Goal: Task Accomplishment & Management: Manage account settings

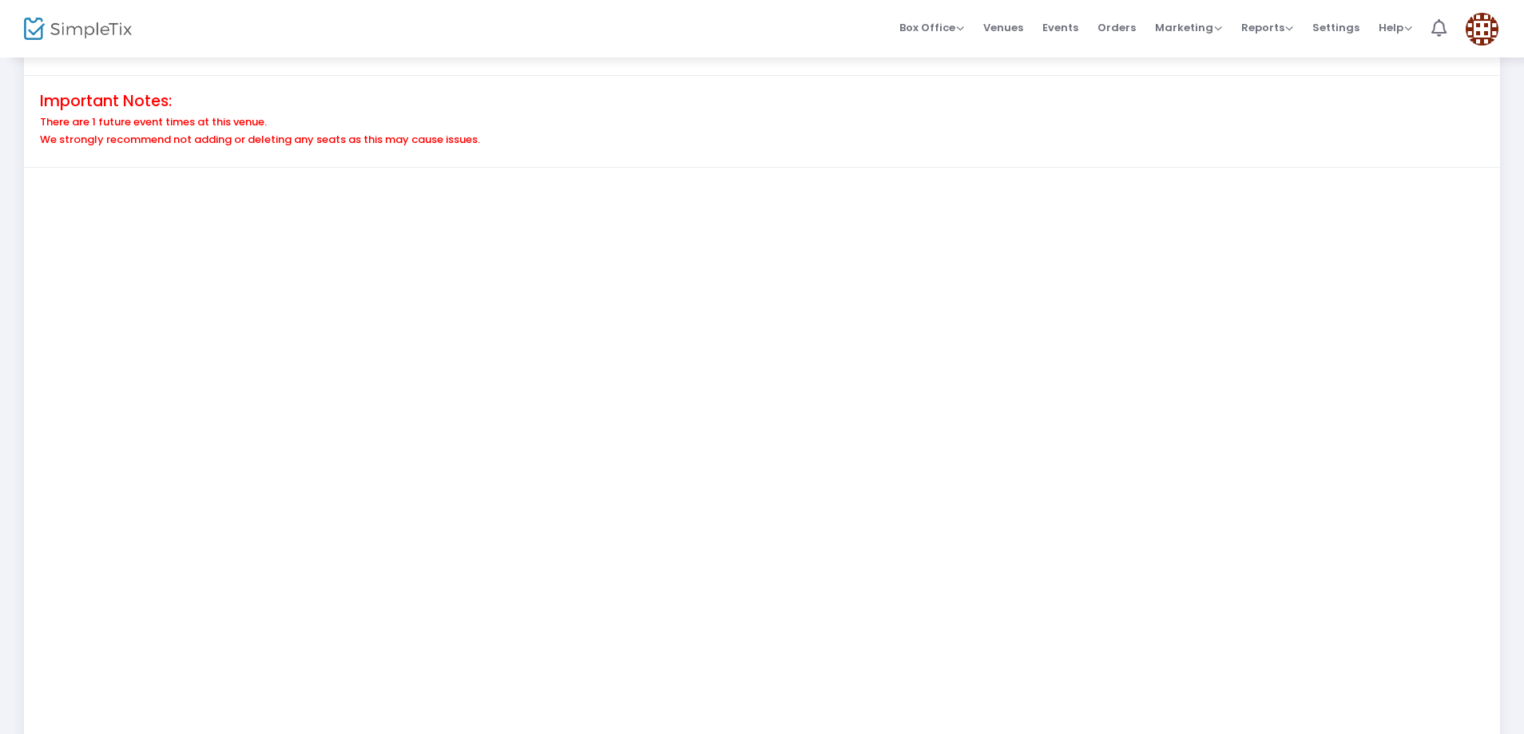
scroll to position [240, 0]
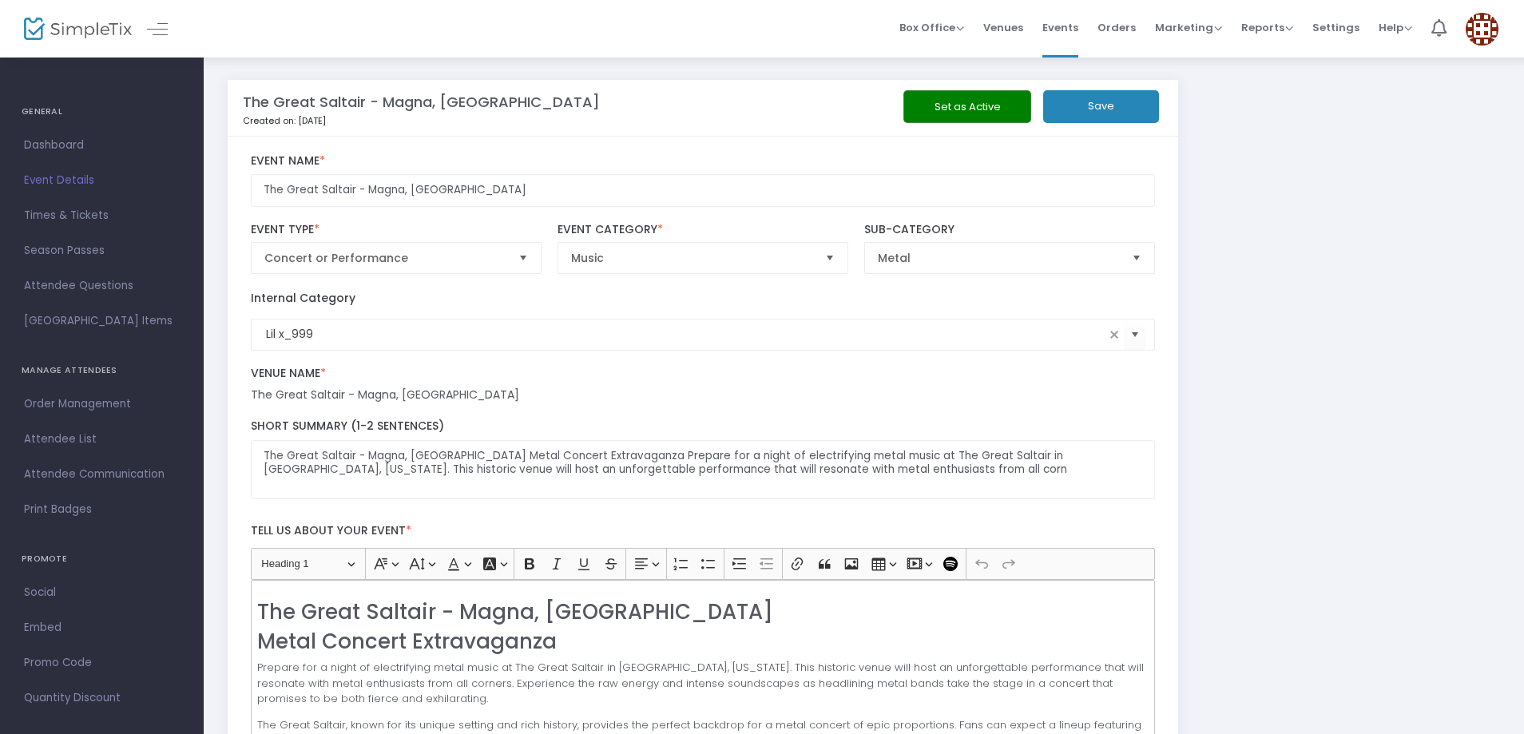
click at [960, 102] on button "Set as Active" at bounding box center [967, 106] width 128 height 33
click at [1119, 108] on button "Save" at bounding box center [1101, 106] width 116 height 33
click at [981, 102] on button "Set as Active" at bounding box center [967, 106] width 128 height 33
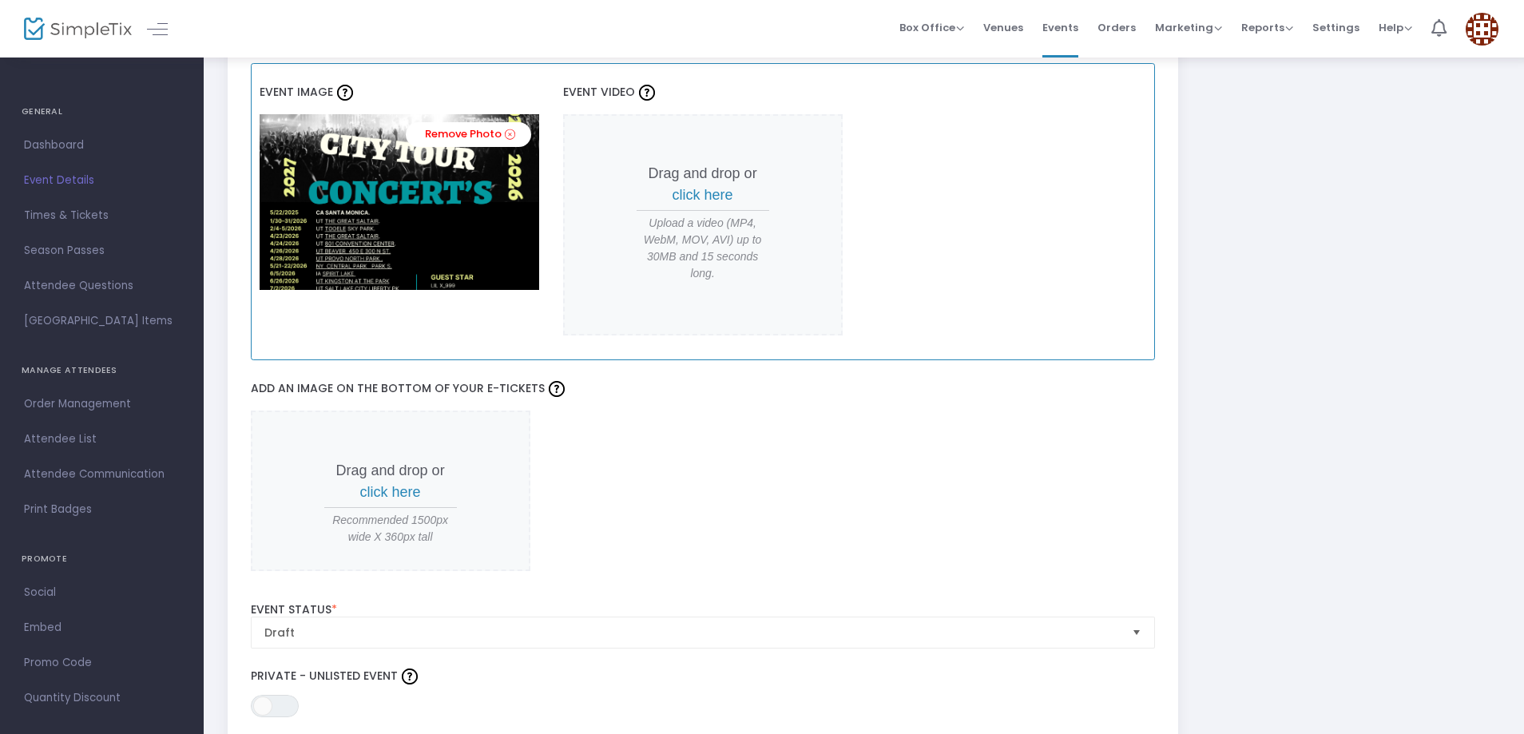
scroll to position [1517, 0]
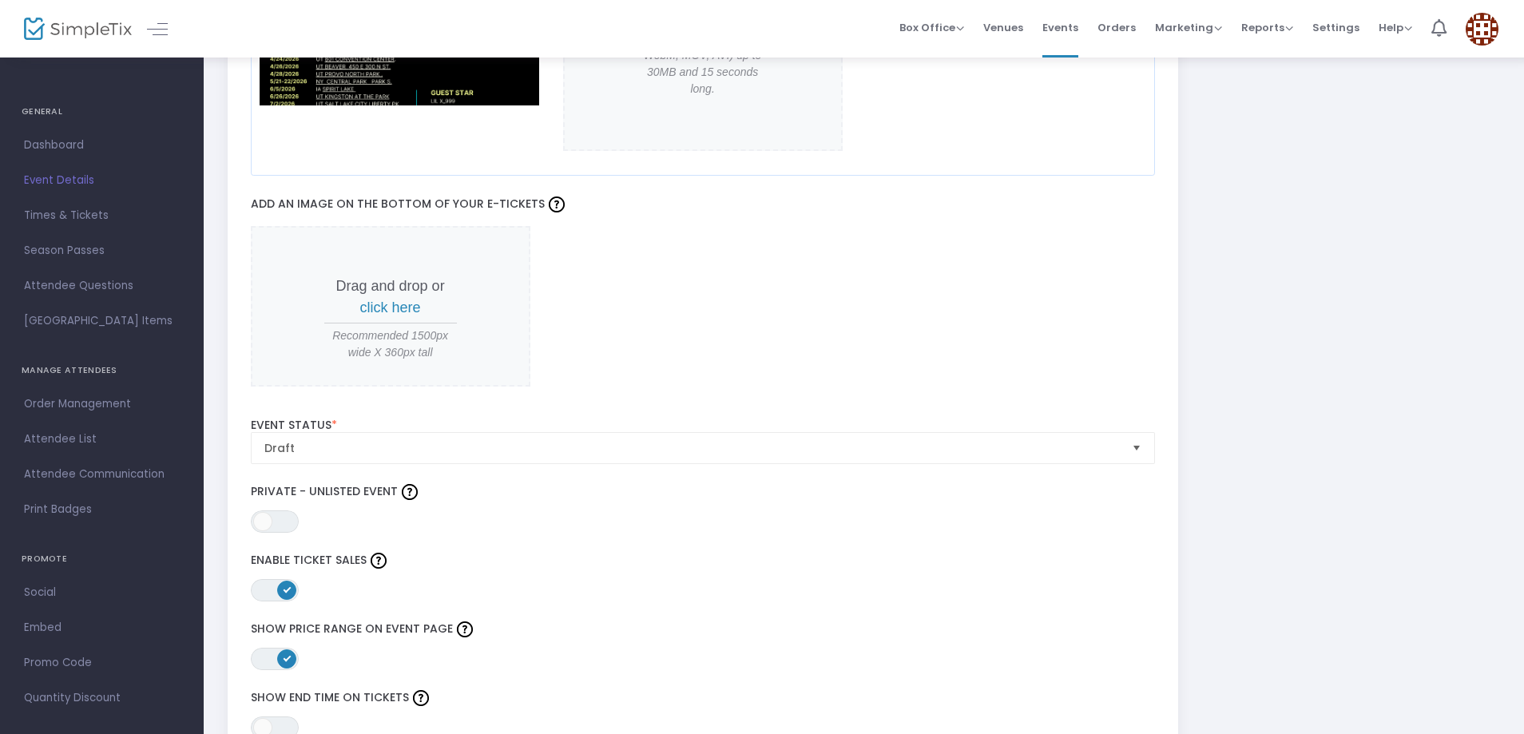
click at [403, 308] on span "click here" at bounding box center [390, 307] width 61 height 16
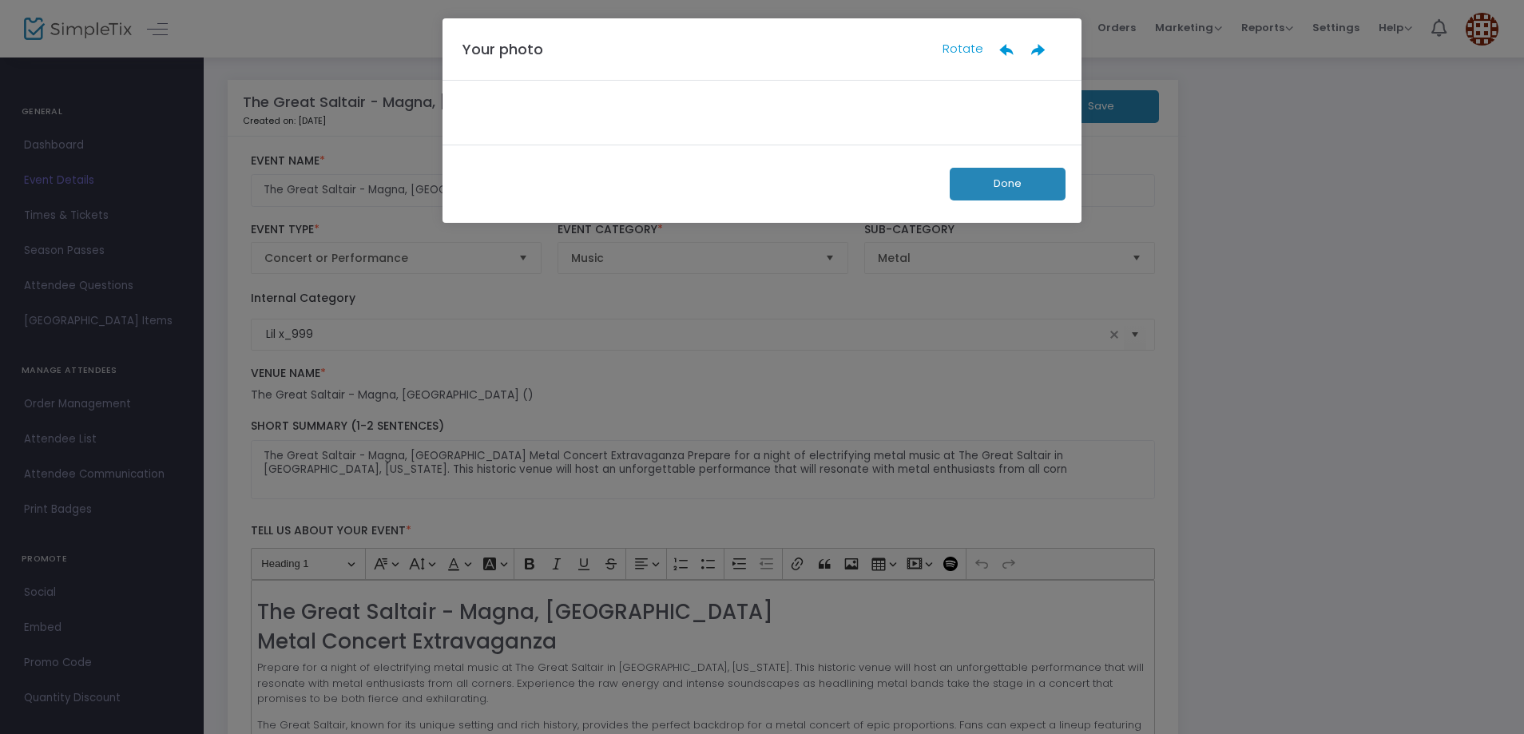
scroll to position [0, 0]
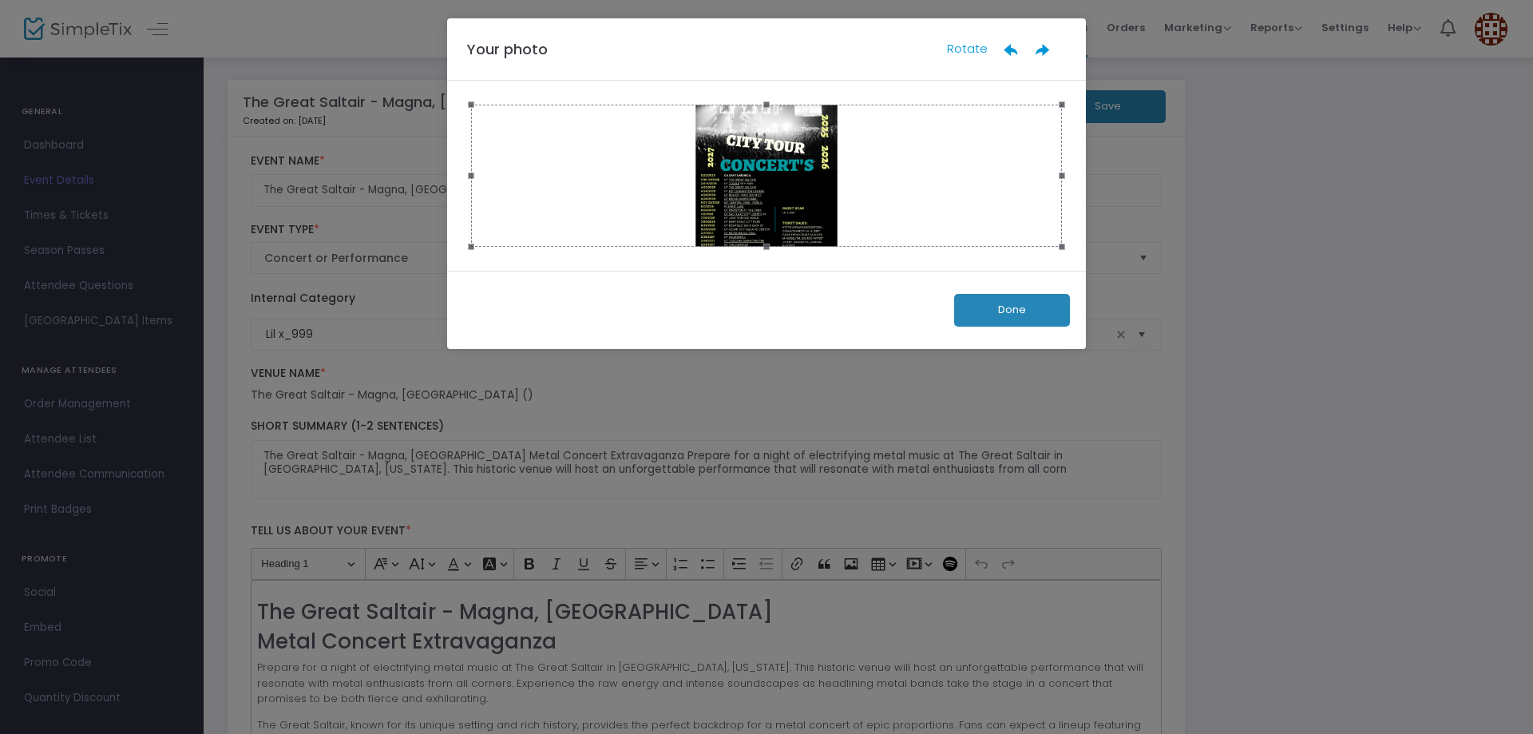
drag, startPoint x: 781, startPoint y: 211, endPoint x: 679, endPoint y: 170, distance: 110.0
click at [651, 195] on div at bounding box center [766, 176] width 591 height 142
drag, startPoint x: 716, startPoint y: 164, endPoint x: 557, endPoint y: 149, distance: 159.6
click at [557, 153] on div at bounding box center [766, 176] width 591 height 142
click at [1016, 48] on icon at bounding box center [1011, 50] width 16 height 16
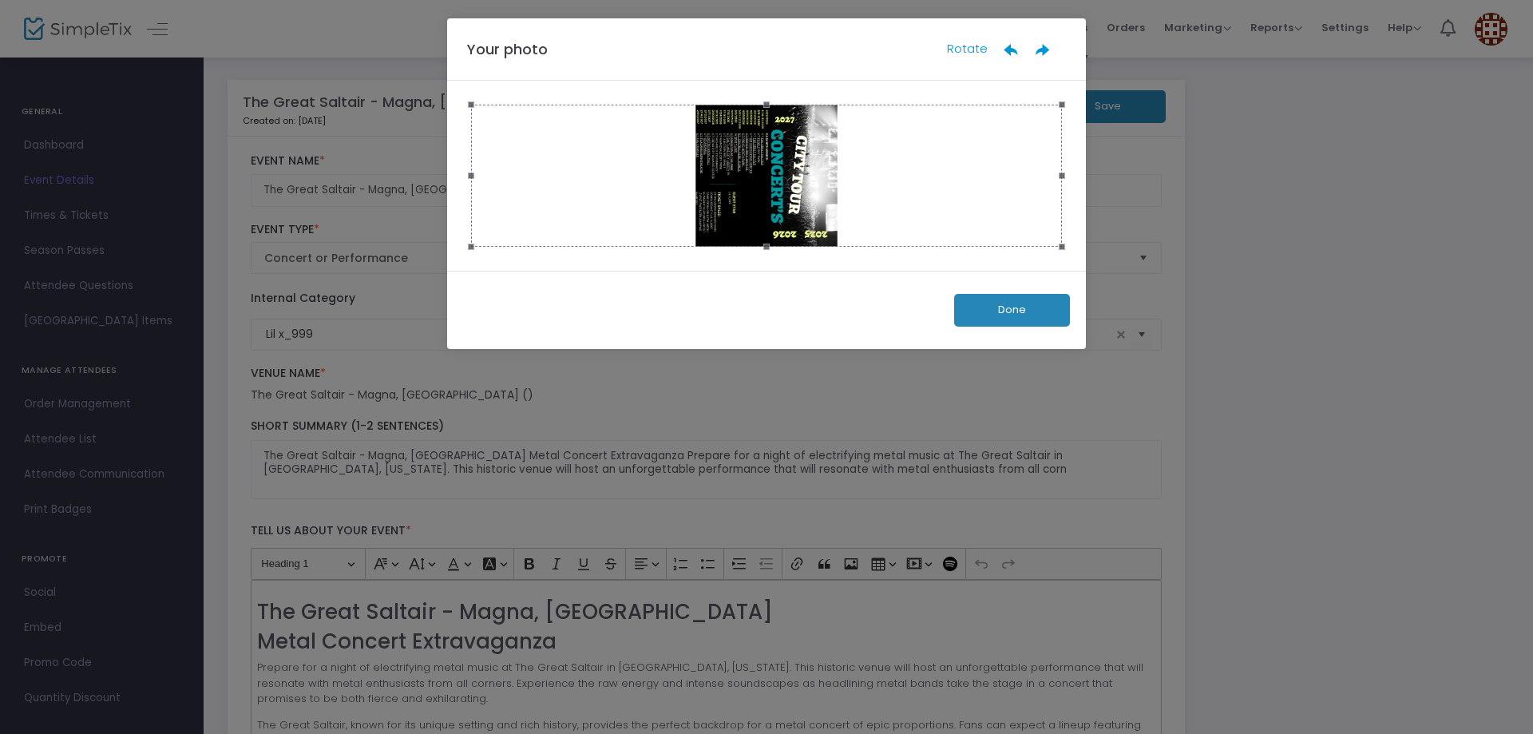
click at [1016, 48] on icon at bounding box center [1011, 50] width 16 height 16
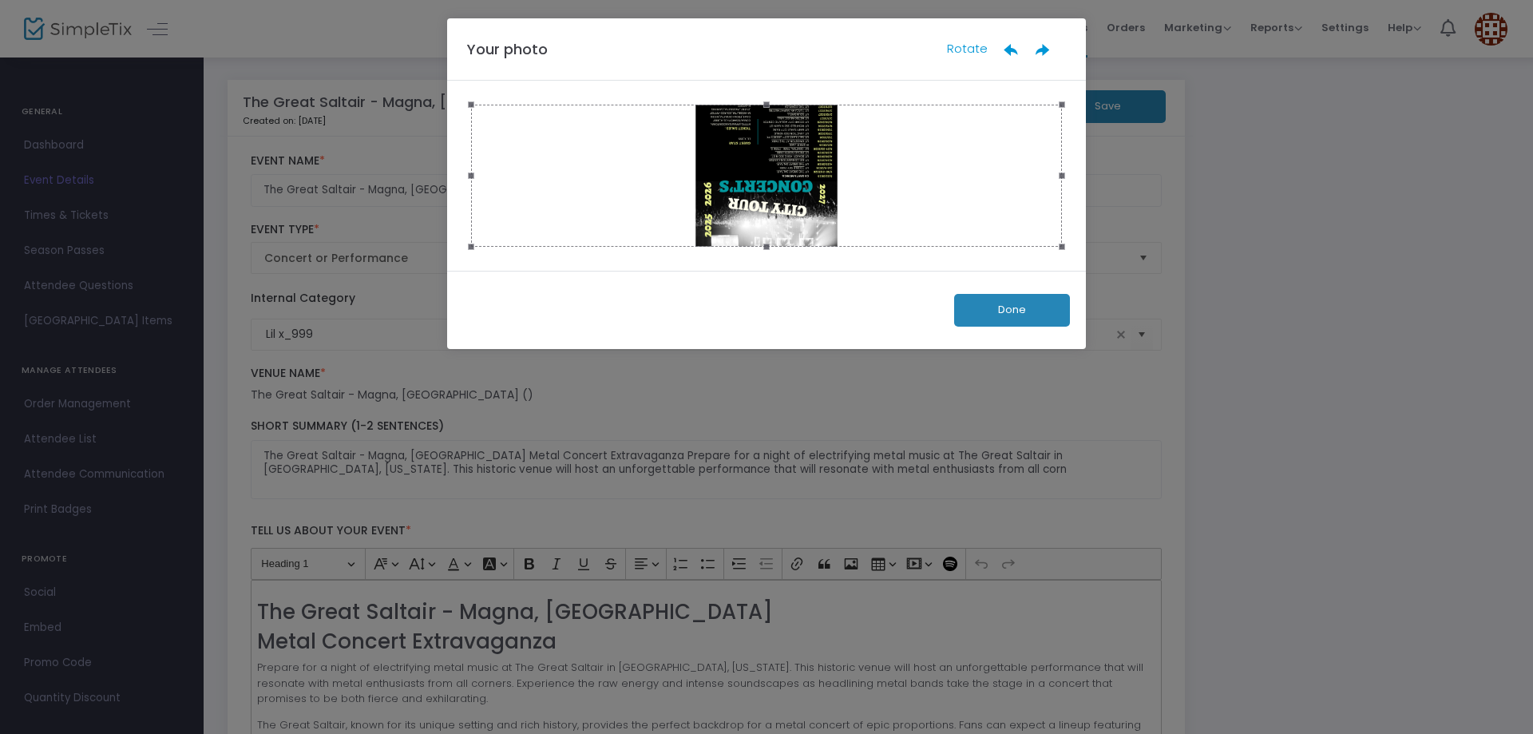
click at [1016, 48] on icon at bounding box center [1011, 50] width 16 height 16
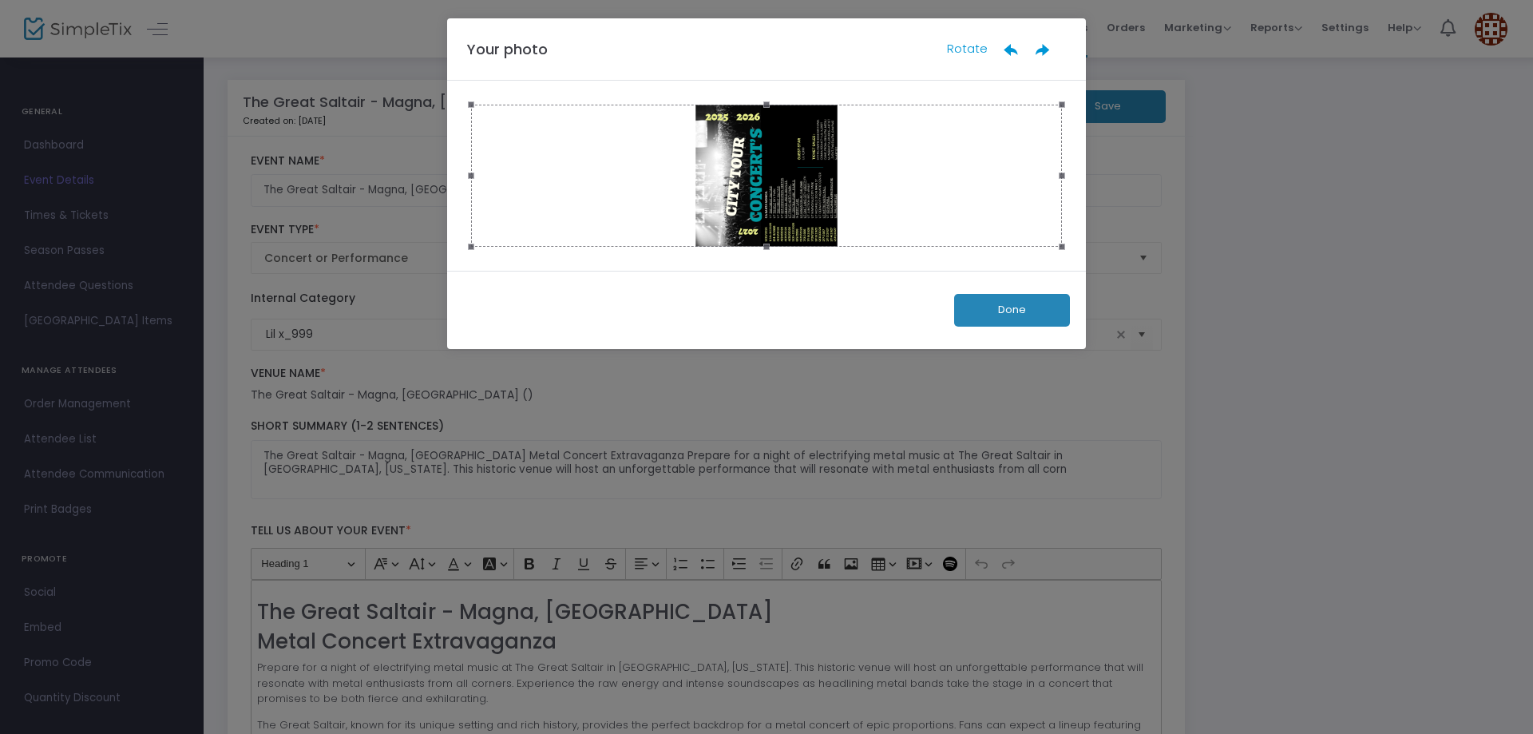
click at [1039, 305] on button "Done" at bounding box center [1012, 310] width 116 height 33
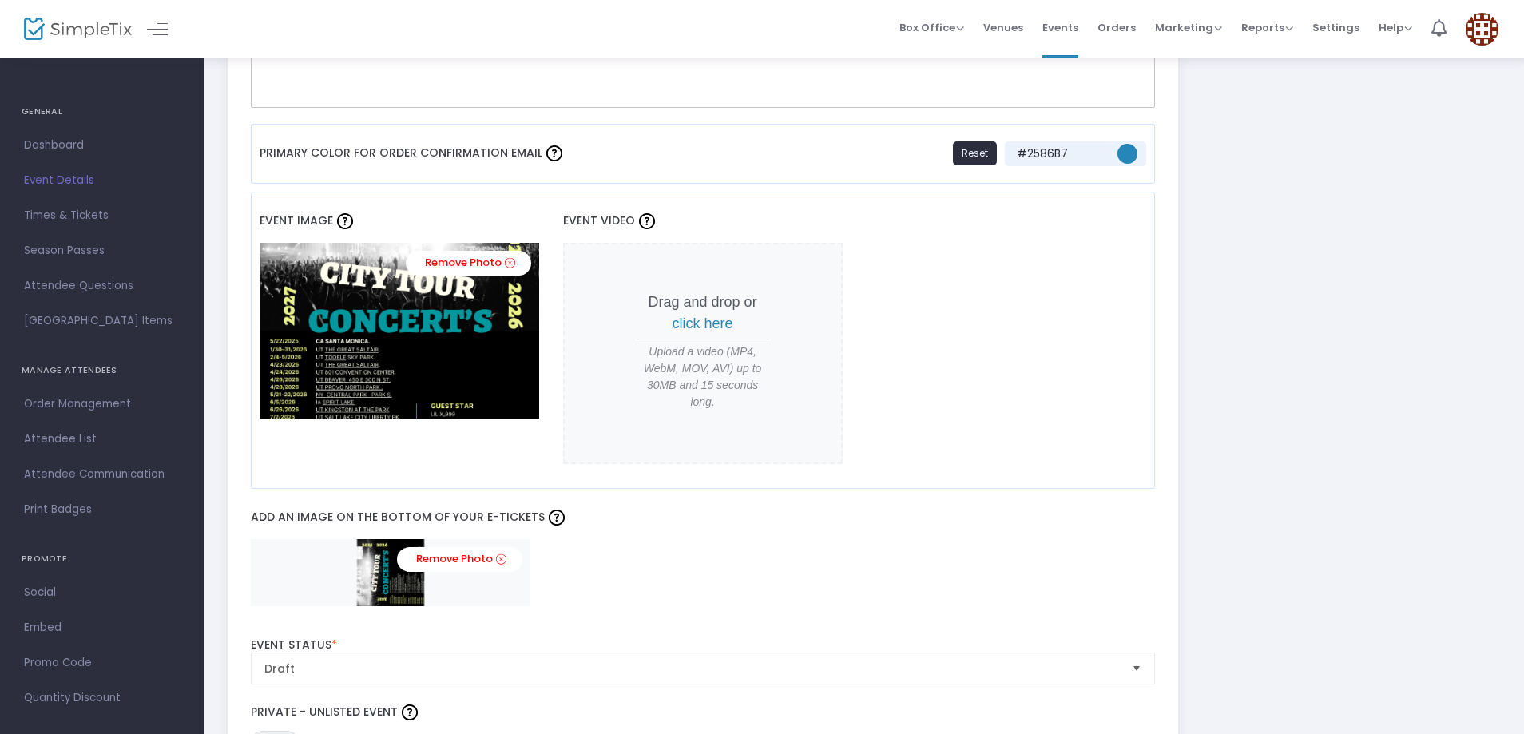
scroll to position [1358, 0]
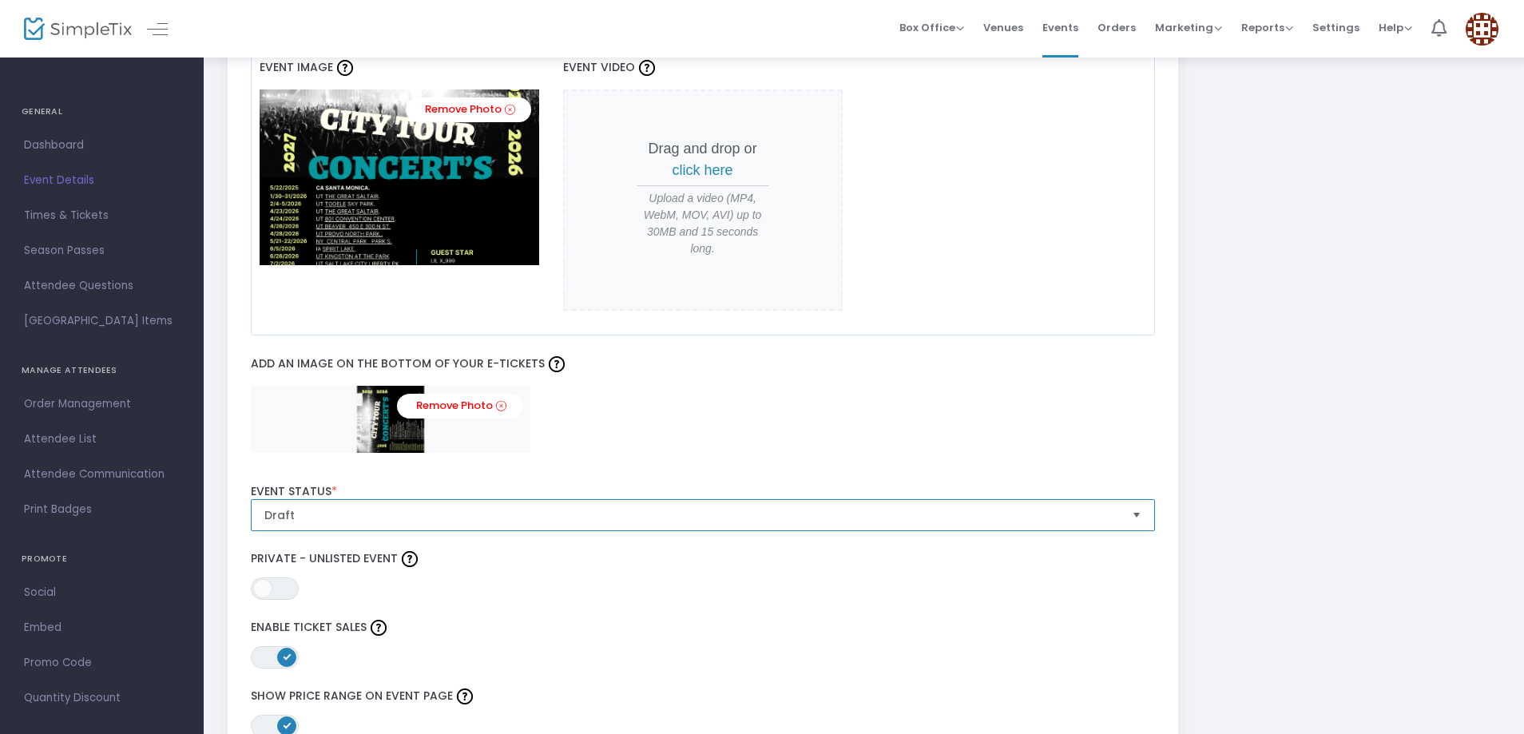
click at [443, 520] on span "Draft" at bounding box center [691, 515] width 855 height 16
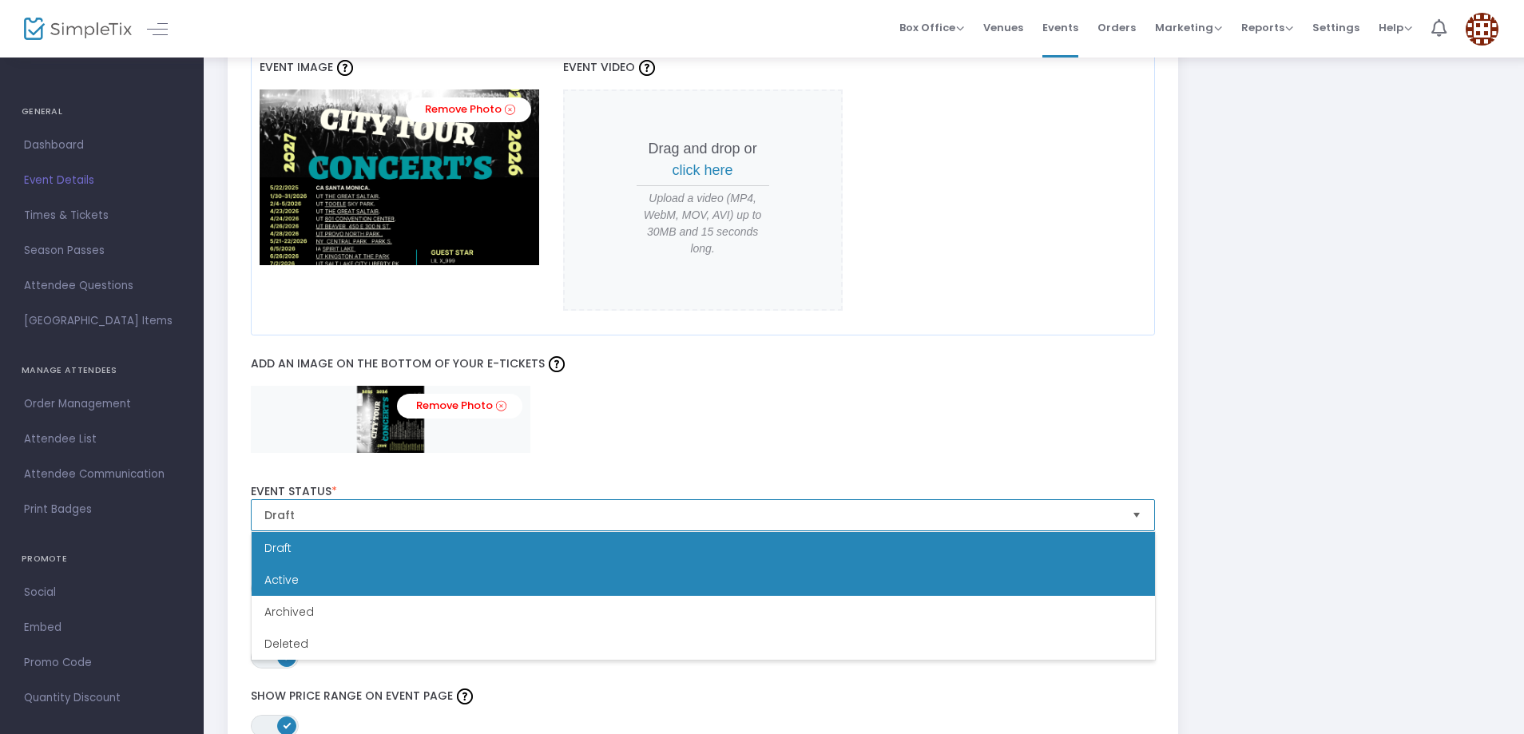
click at [350, 574] on li "Active" at bounding box center [703, 580] width 903 height 32
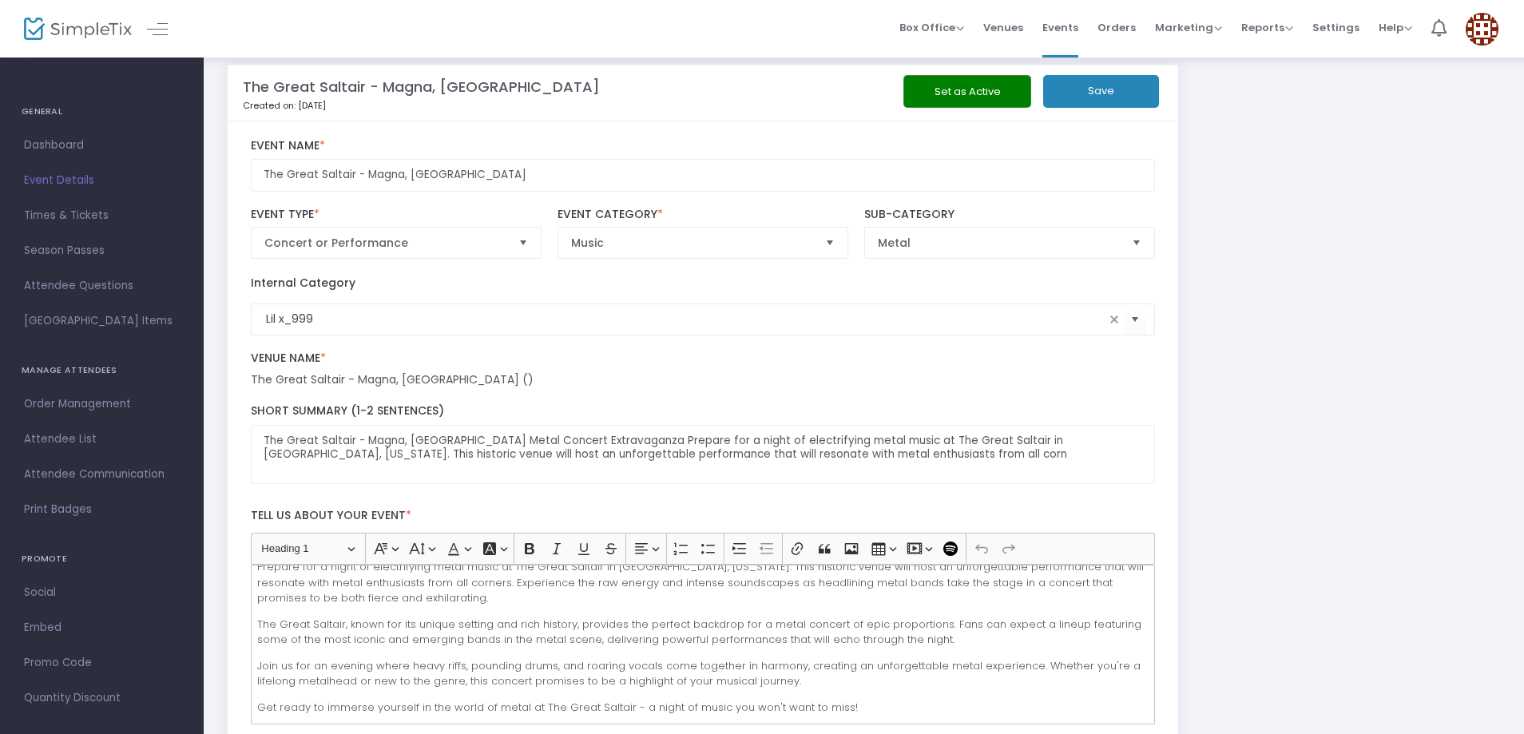
scroll to position [0, 0]
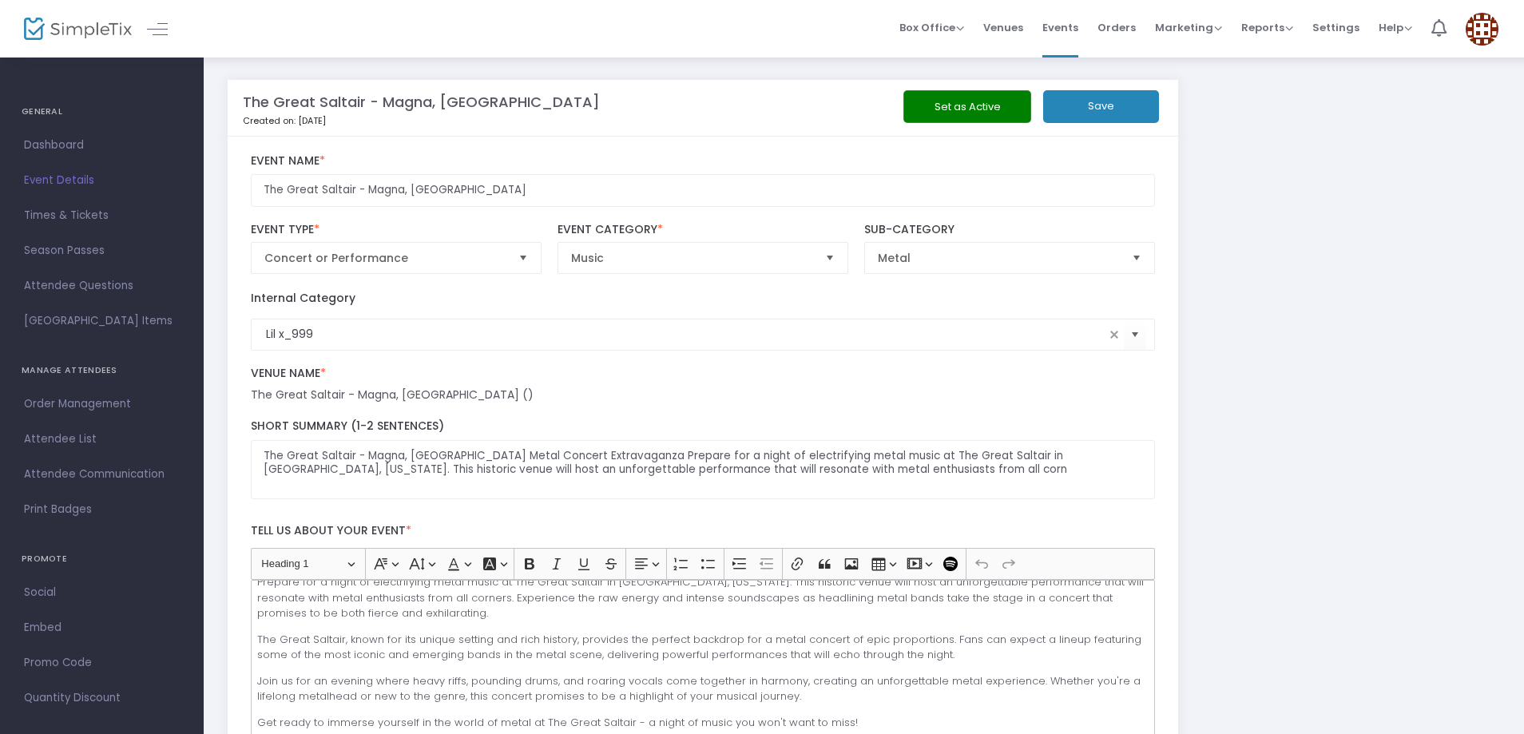
click at [988, 99] on button "Set as Active" at bounding box center [967, 106] width 128 height 33
click at [1106, 108] on button "Save" at bounding box center [1101, 106] width 116 height 33
click at [1072, 101] on button "Save" at bounding box center [1101, 106] width 116 height 33
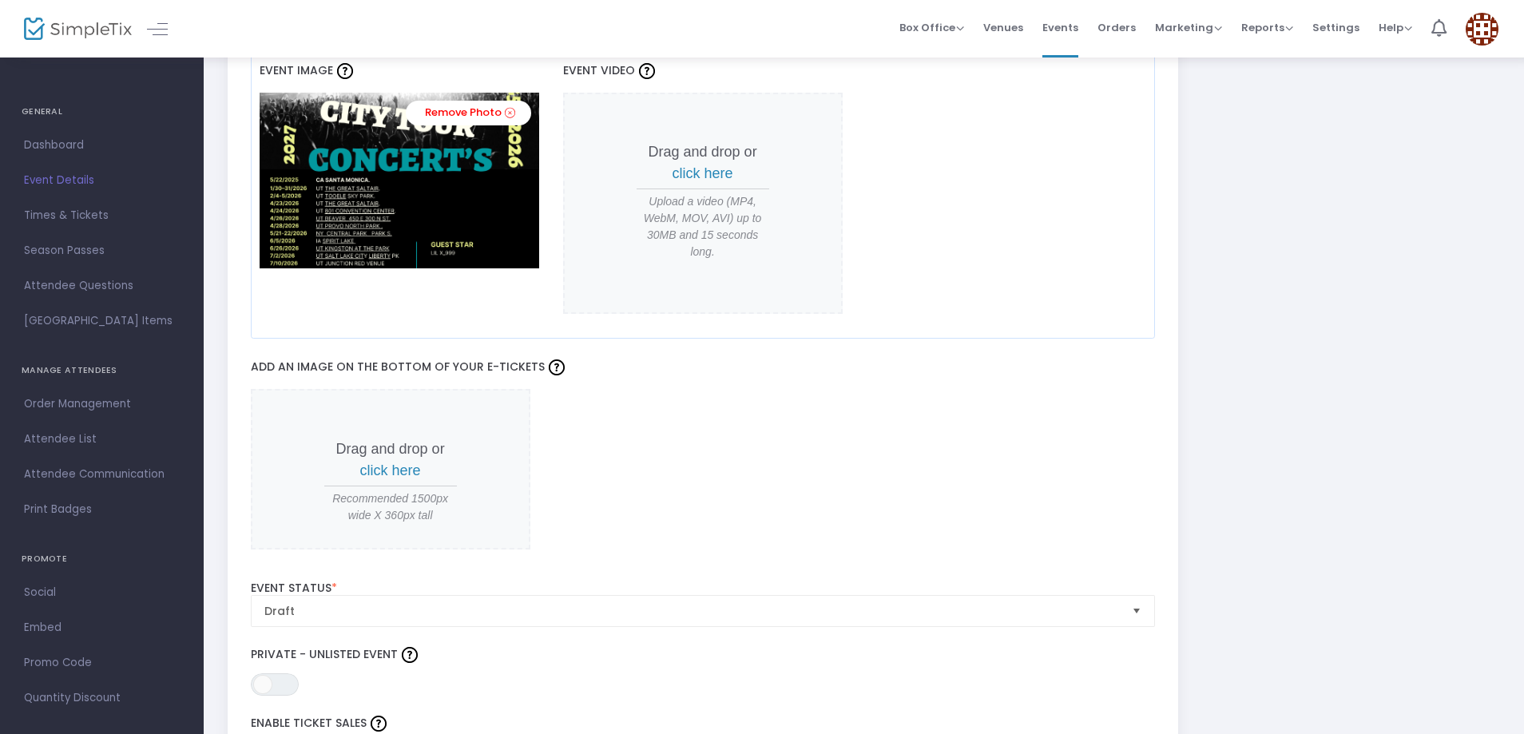
scroll to position [1358, 0]
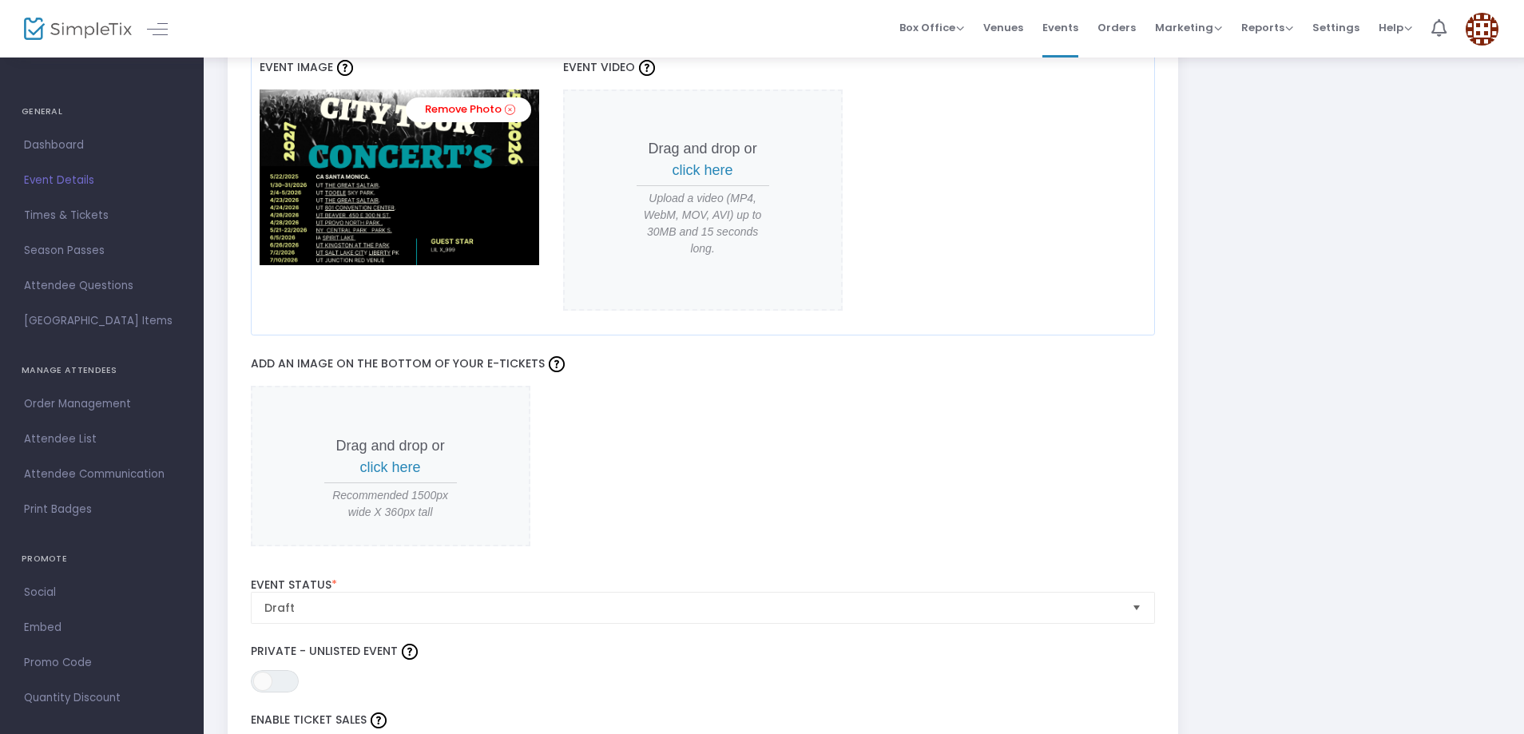
click at [413, 460] on span "click here" at bounding box center [390, 467] width 61 height 16
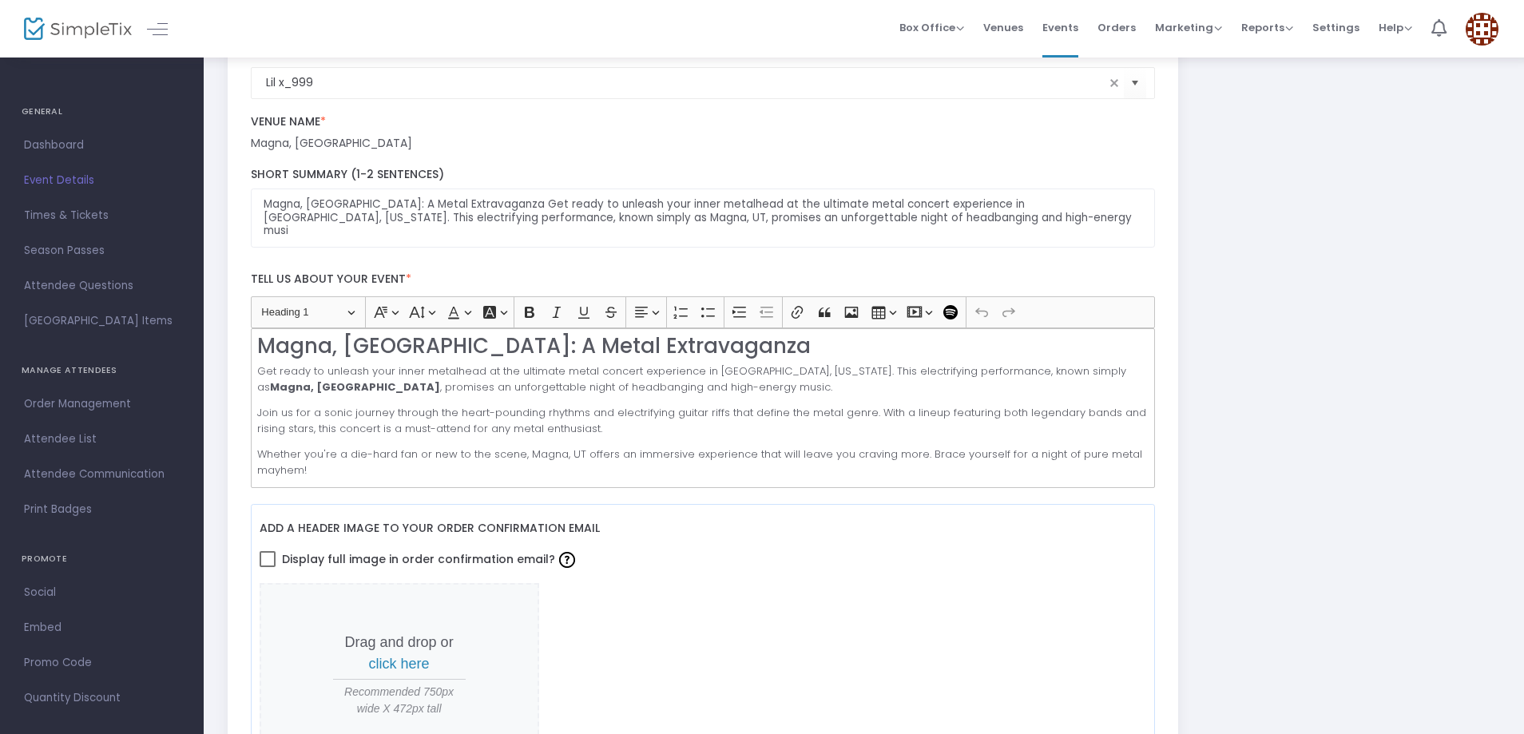
scroll to position [0, 0]
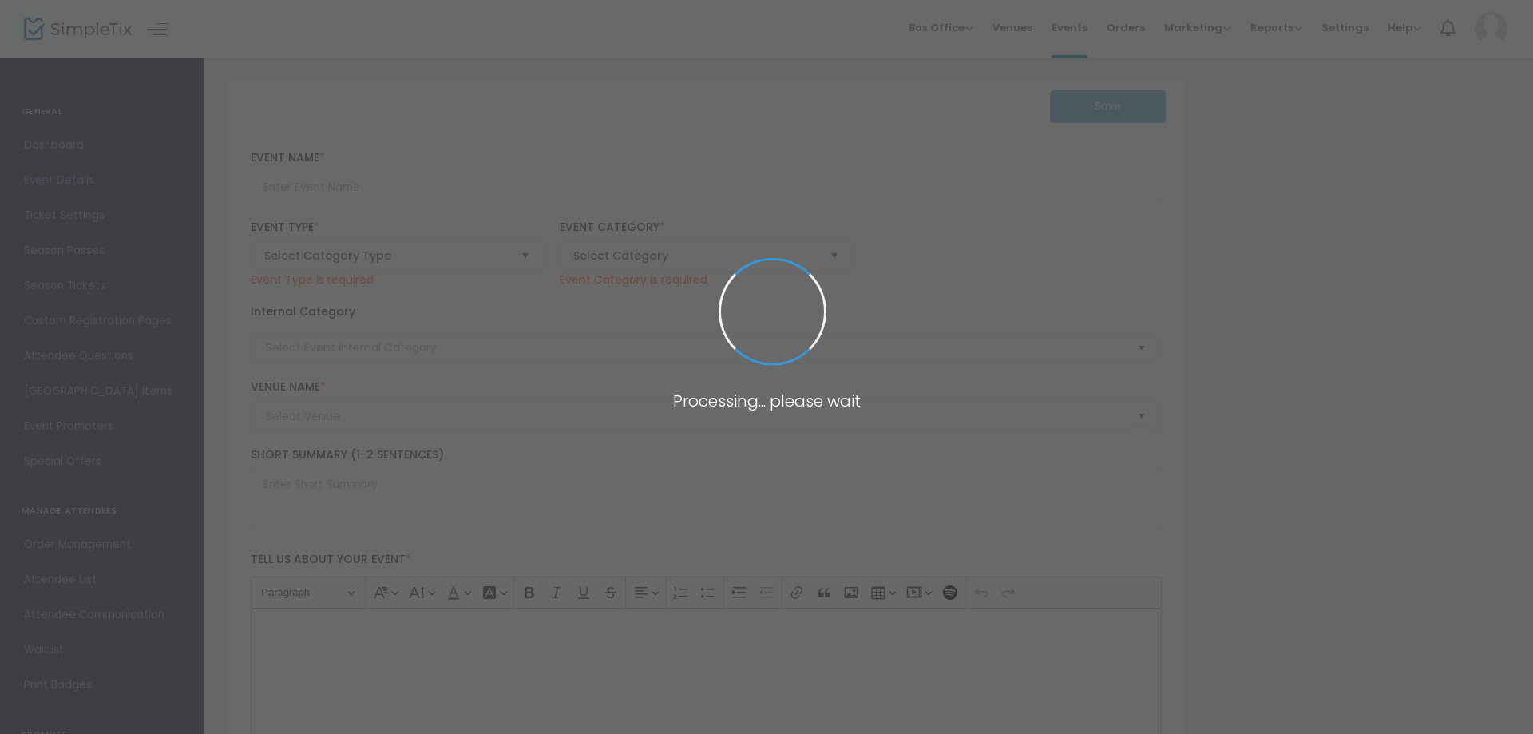
type input "[US_STATE] First Credit Union Amphitheatre"
type textarea "[US_STATE] First Credit Union Amphitheatre: Metal Madness Get ready to rock at …"
type input "Buy Tickets"
type input "Lil x_999"
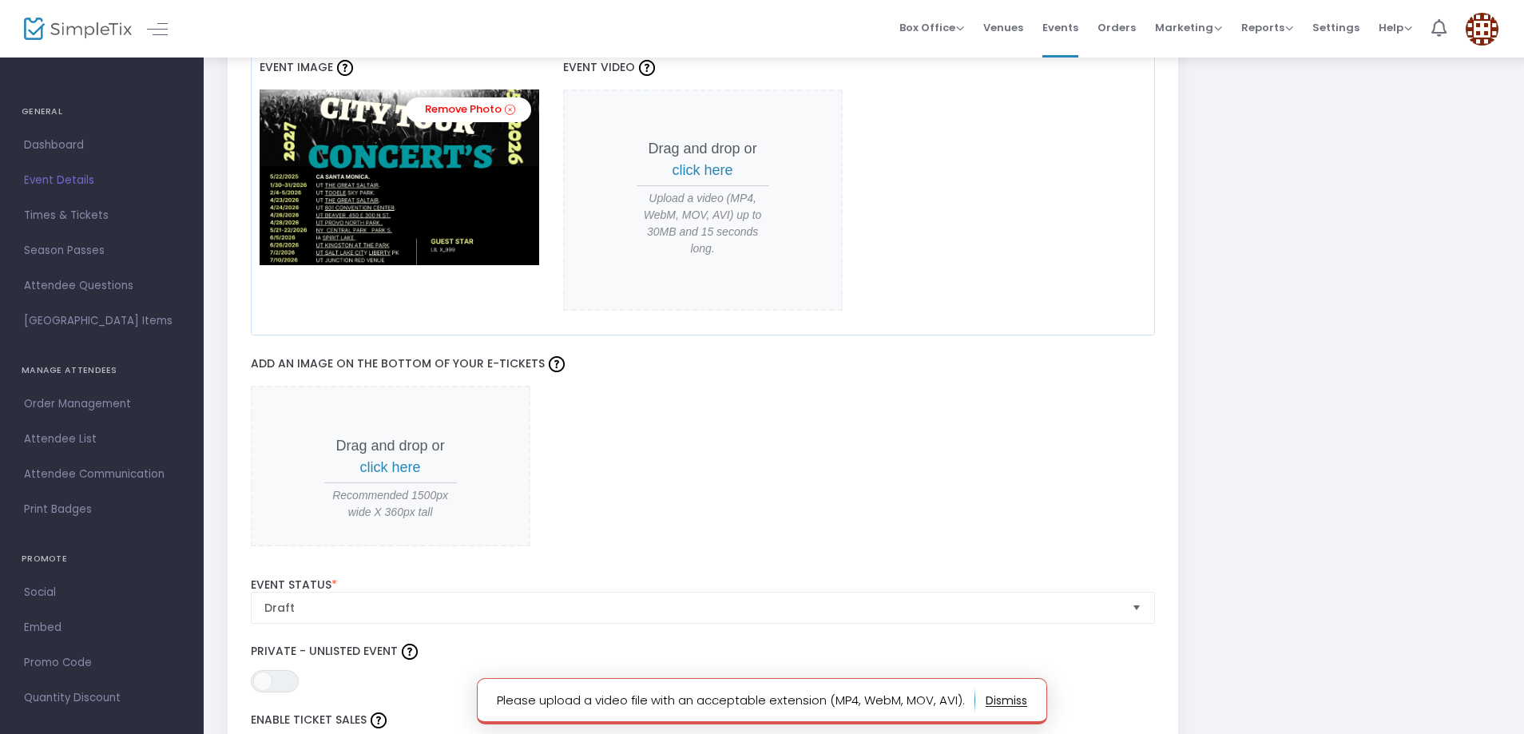
scroll to position [1597, 0]
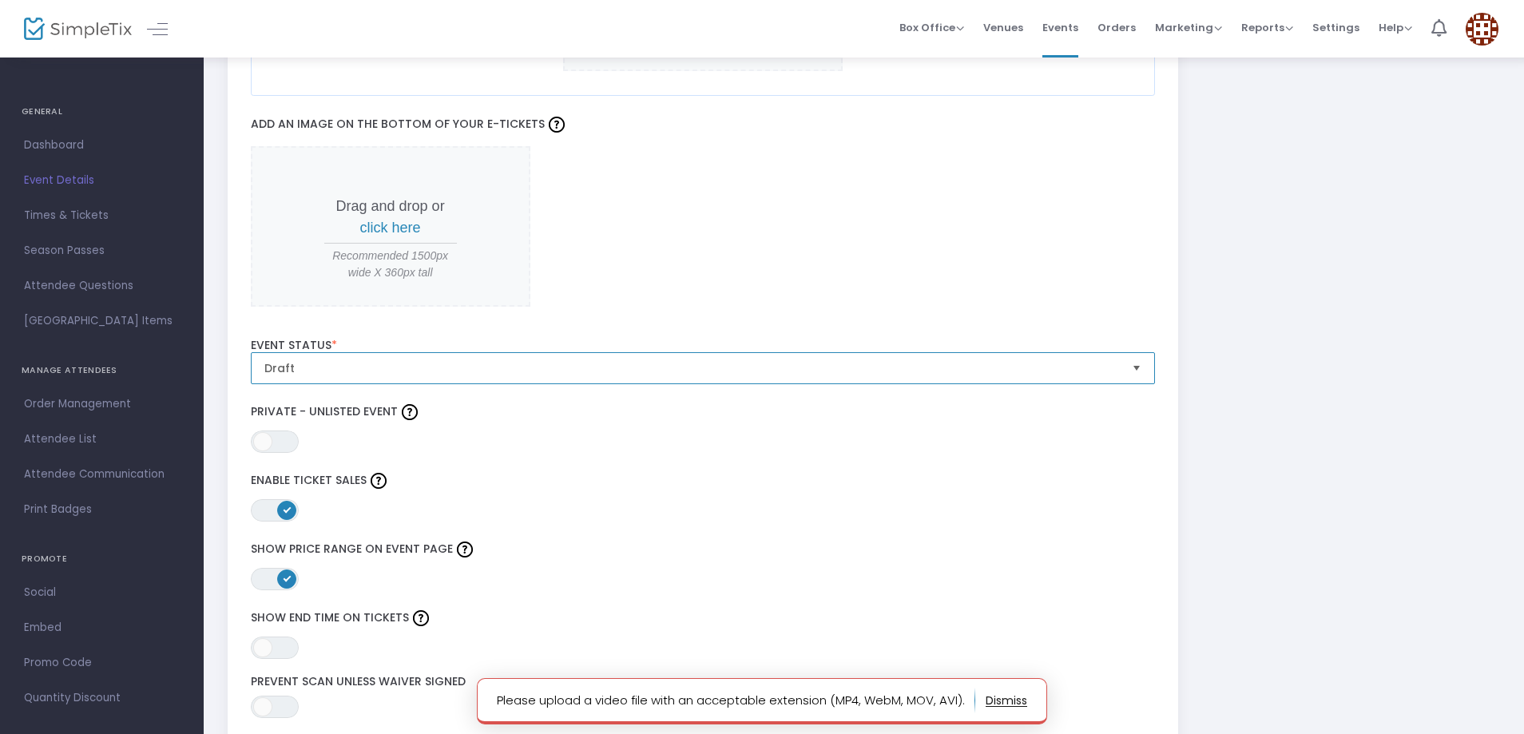
click at [348, 373] on span "Draft" at bounding box center [691, 368] width 855 height 16
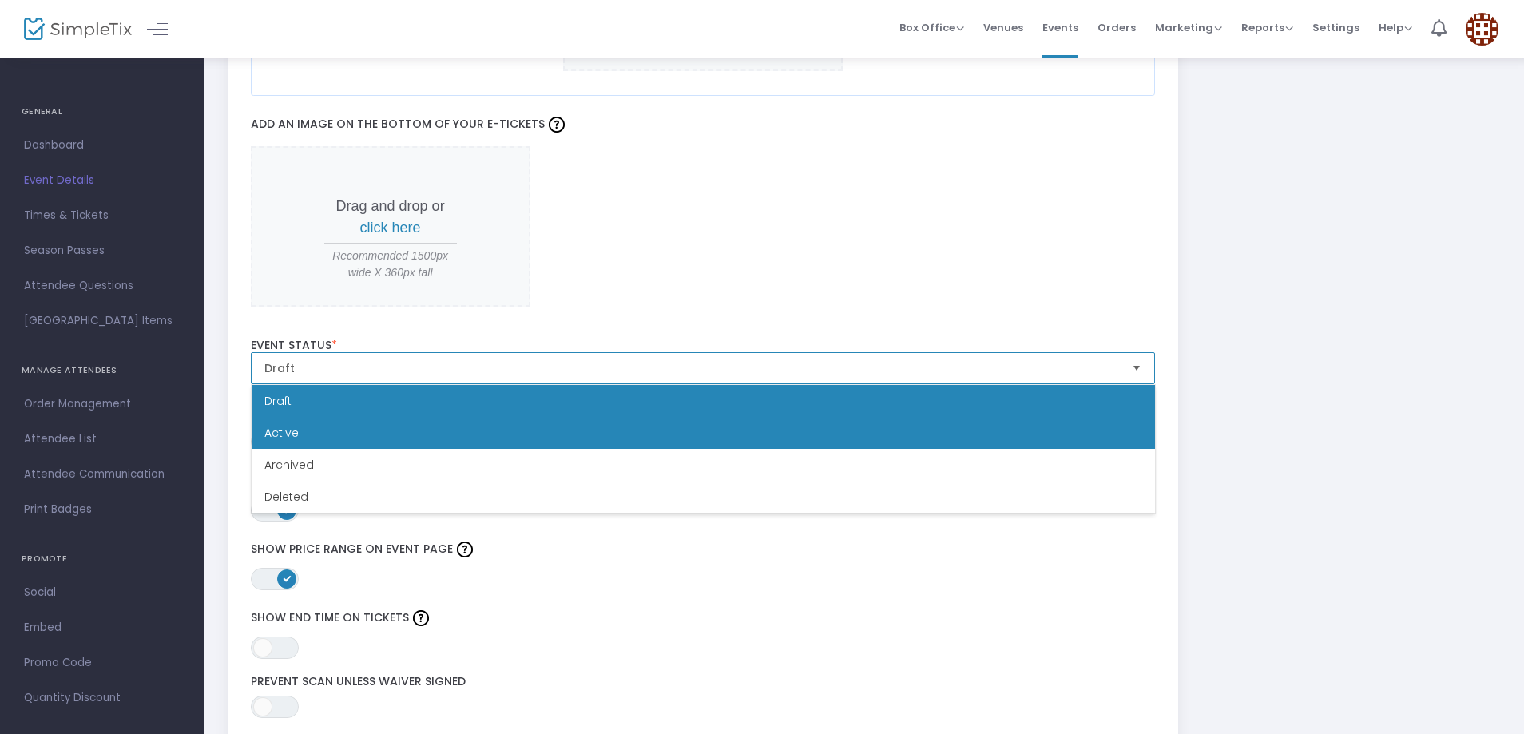
click at [319, 435] on li "Active" at bounding box center [703, 433] width 903 height 32
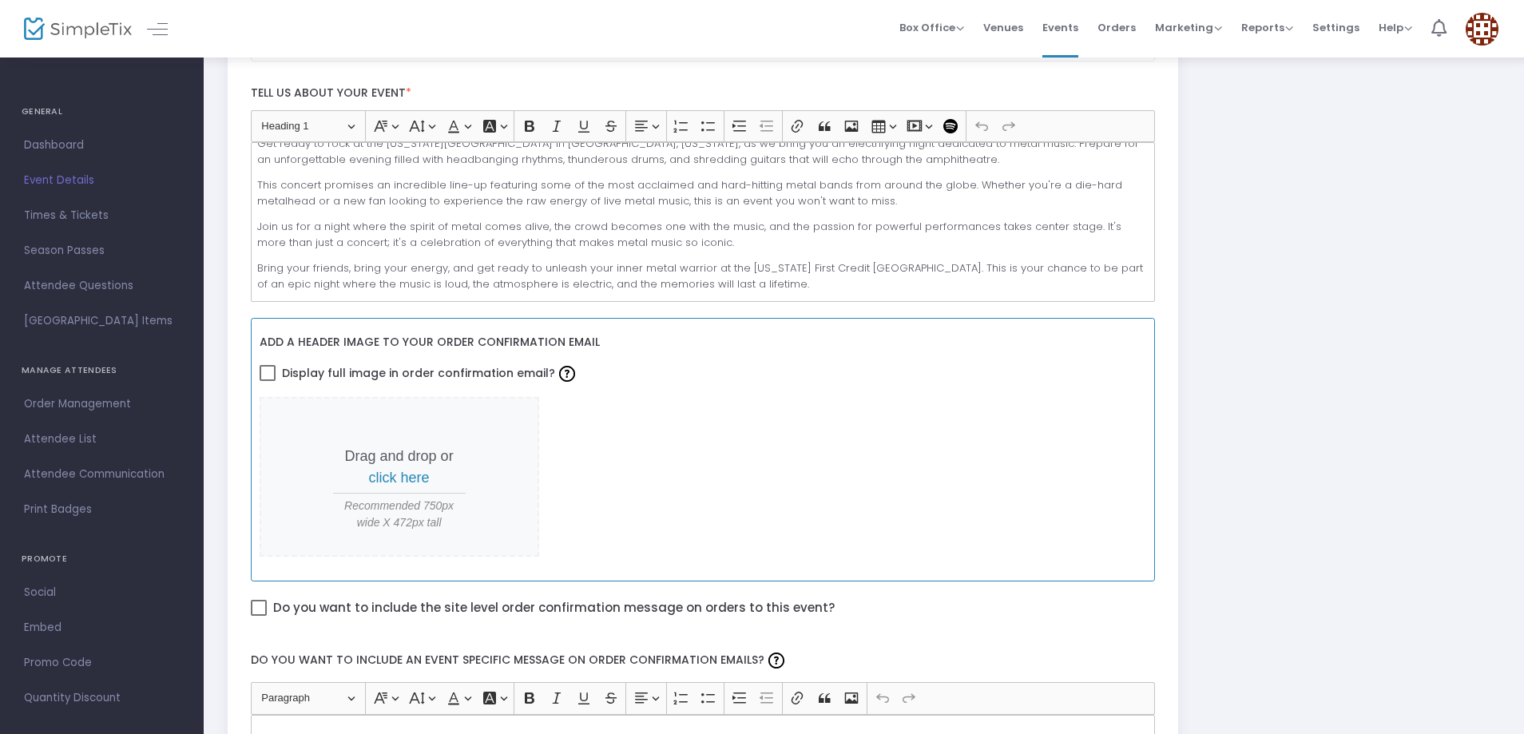
scroll to position [455, 0]
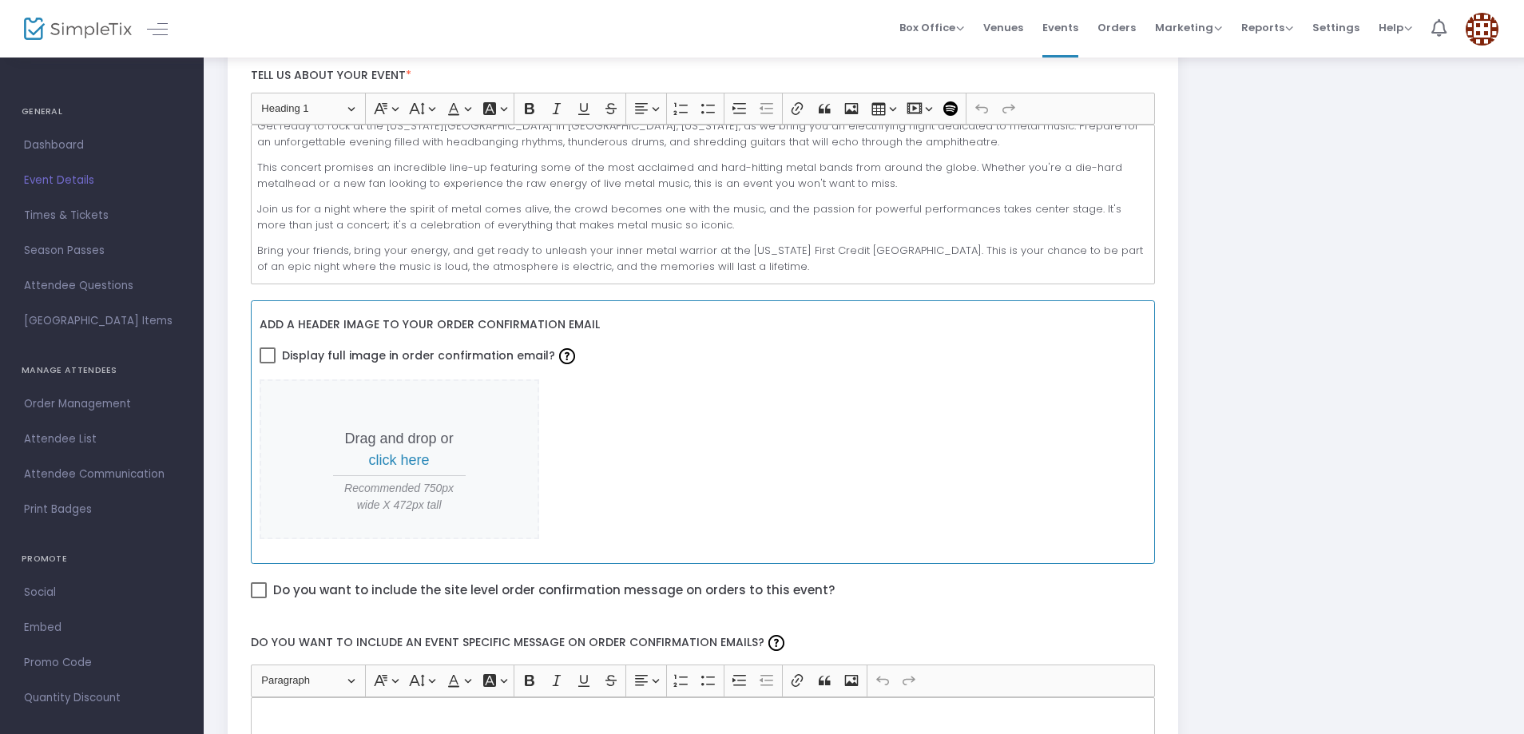
click at [280, 358] on label "Display full image in order confirmation email?" at bounding box center [419, 355] width 319 height 27
click at [268, 363] on input "Display full image in order confirmation email?" at bounding box center [267, 363] width 1 height 1
click at [280, 358] on label "Display full image in order confirmation email?" at bounding box center [419, 355] width 319 height 27
click at [268, 363] on input "Display full image in order confirmation email?" at bounding box center [267, 363] width 1 height 1
checkbox input "false"
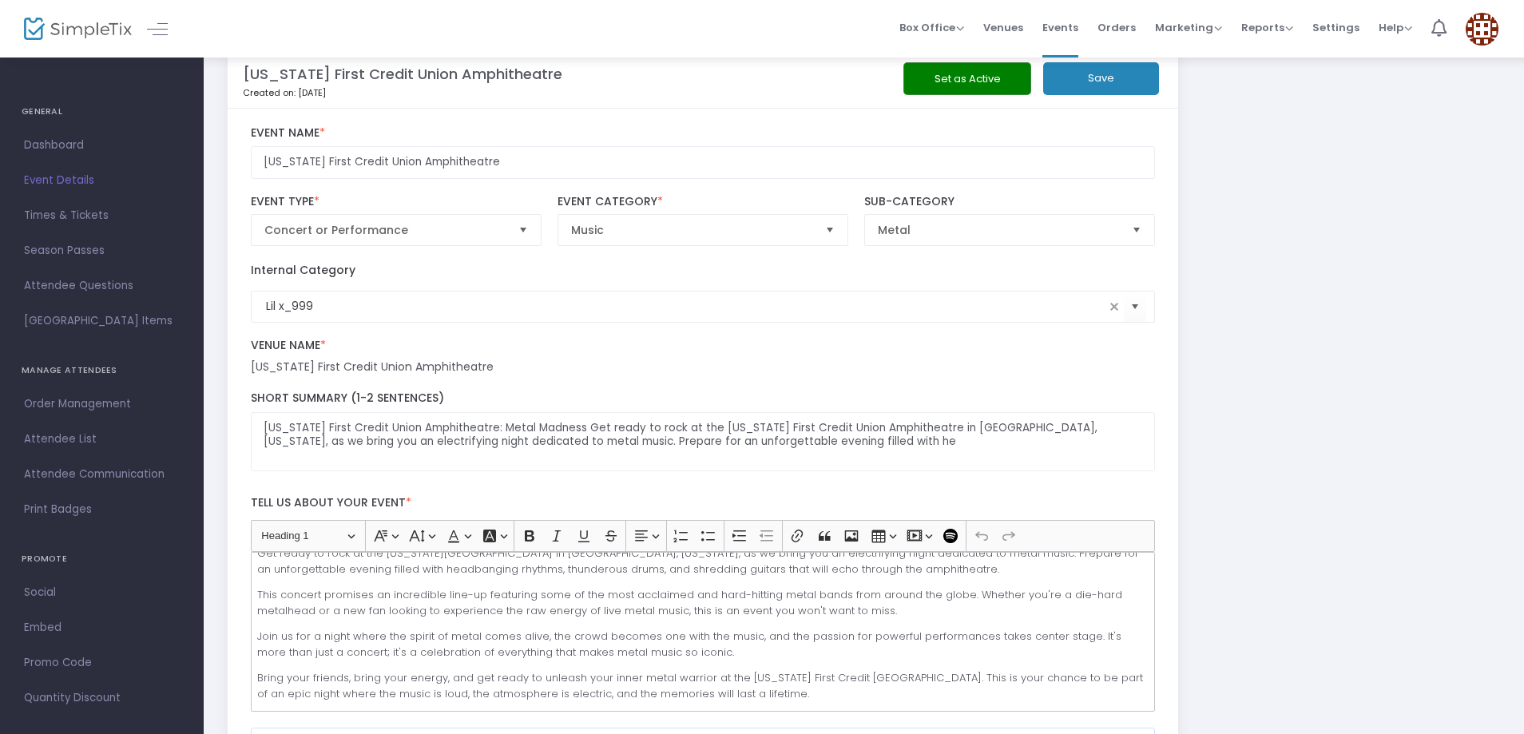
scroll to position [0, 0]
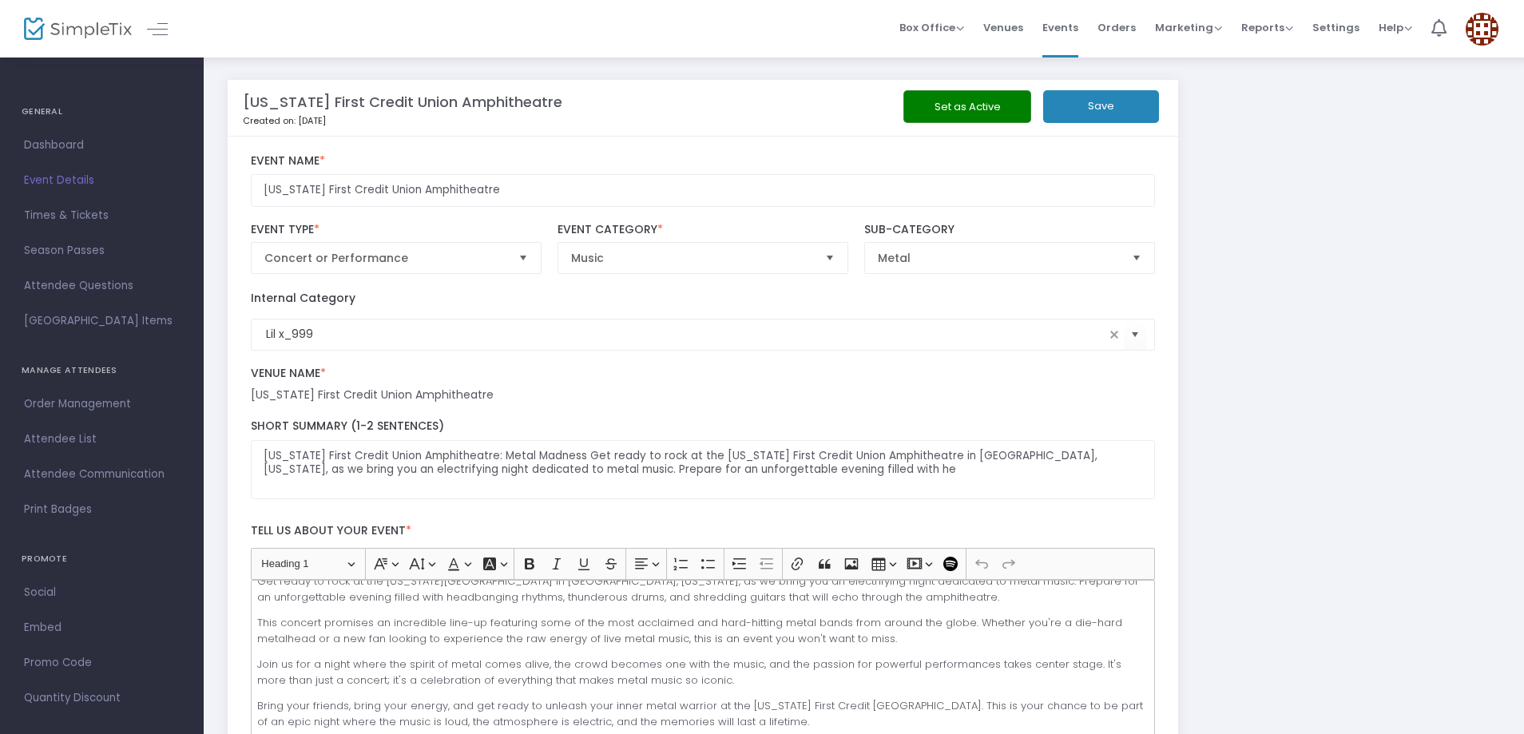
click at [1133, 125] on div "Set as Active Save" at bounding box center [1009, 108] width 307 height 36
click at [1116, 114] on button "Save" at bounding box center [1101, 106] width 116 height 33
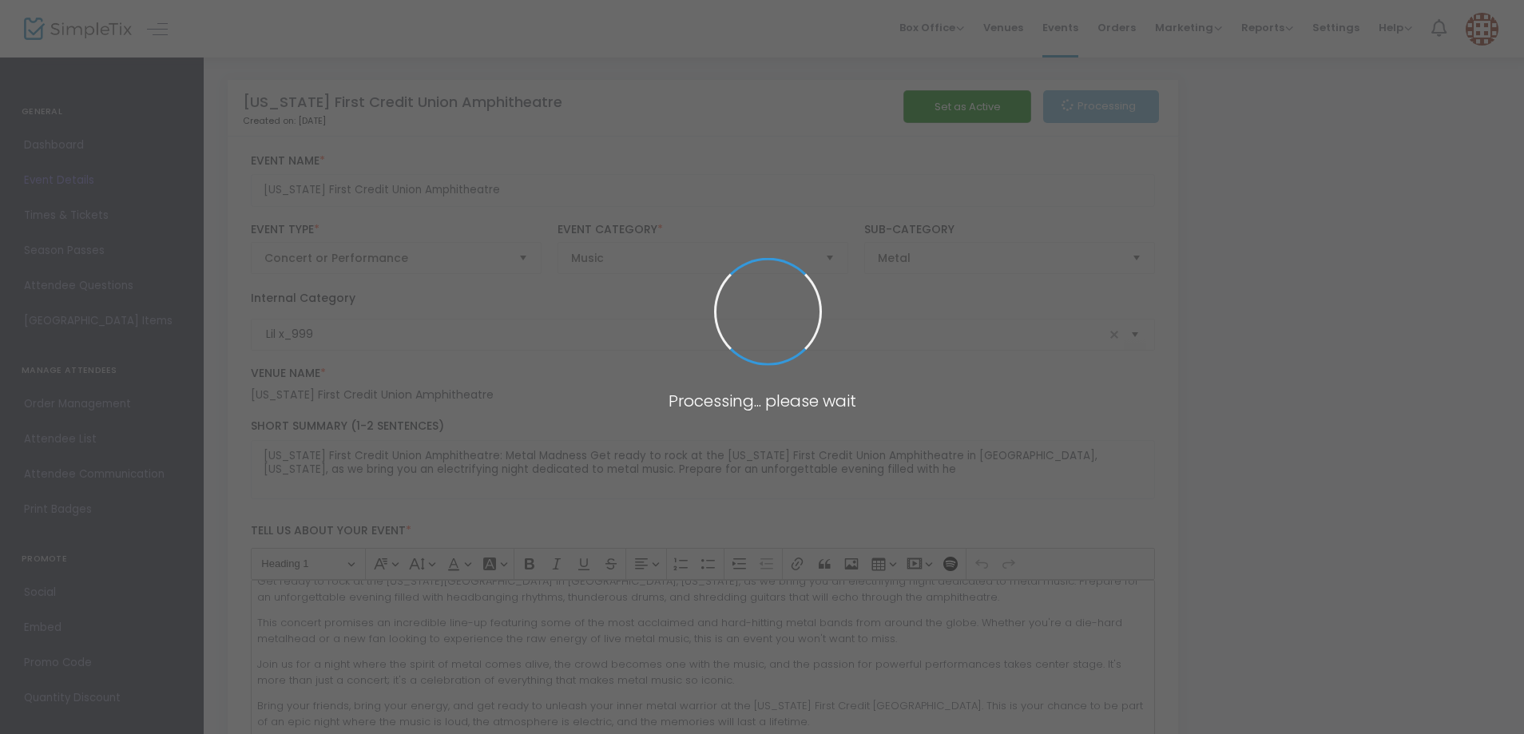
click at [987, 95] on span at bounding box center [762, 367] width 1524 height 734
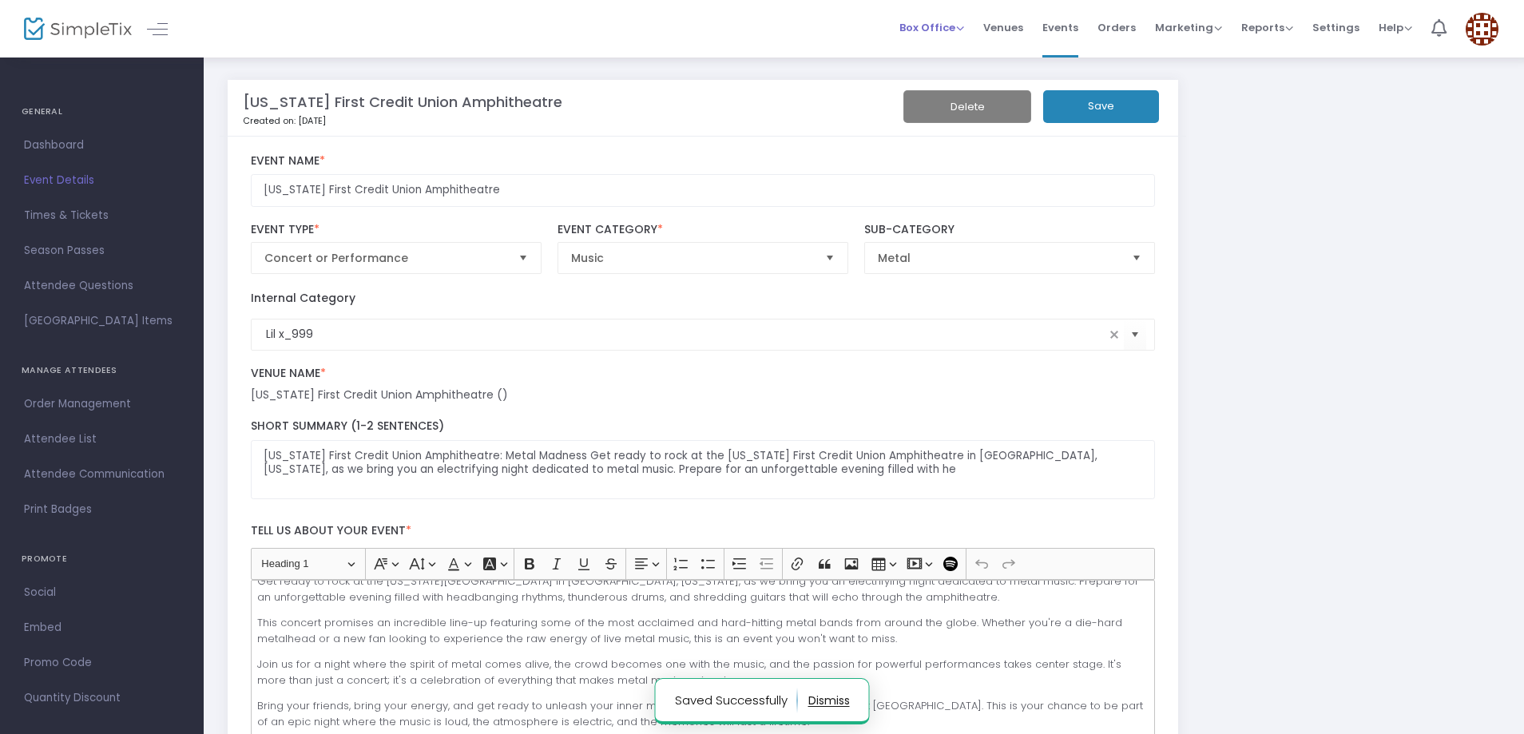
click at [973, 16] on li "Box Office Sell Tickets Bookings Sell Season Pass" at bounding box center [932, 29] width 84 height 58
click at [1013, 23] on span "Venues" at bounding box center [1003, 27] width 40 height 41
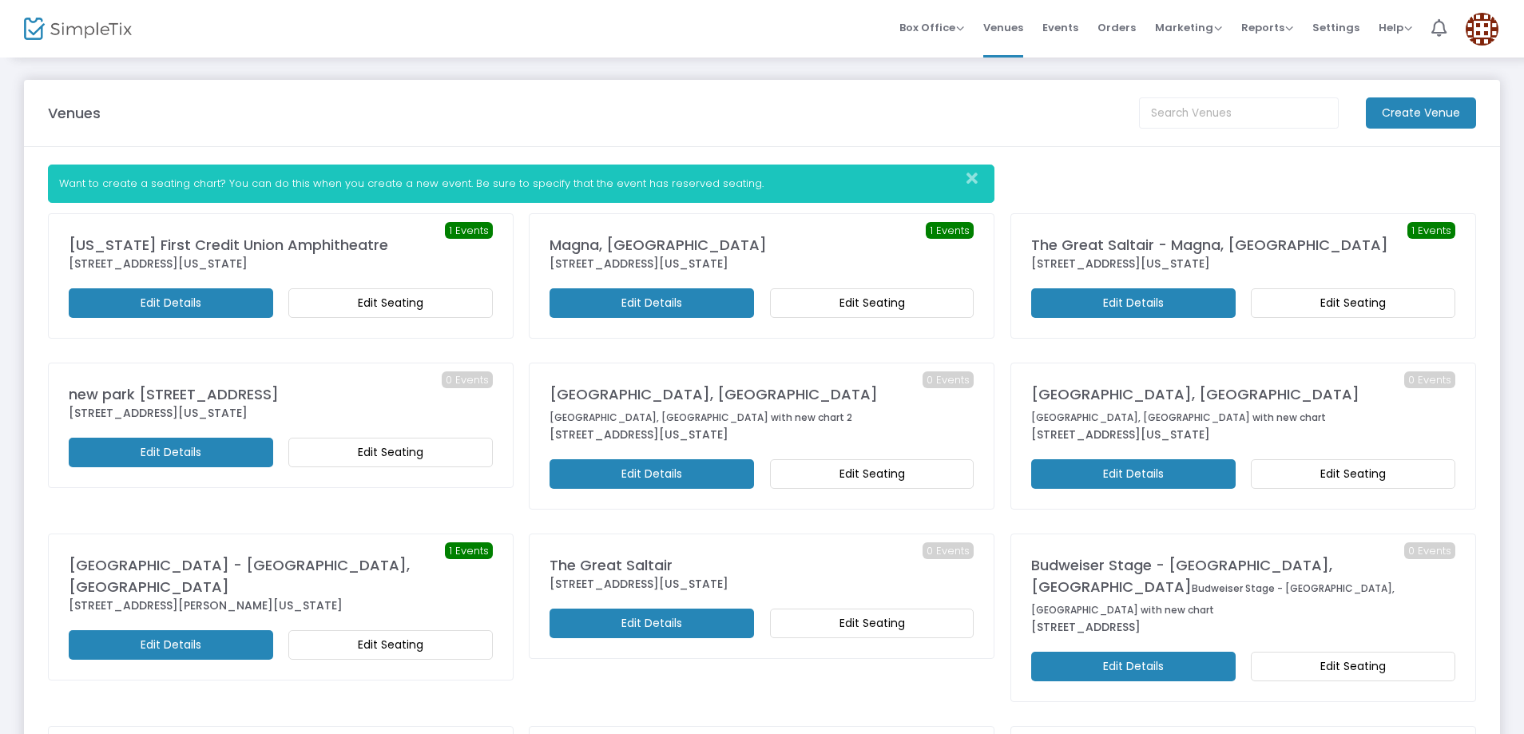
click at [422, 303] on m-button "Edit Seating" at bounding box center [390, 303] width 204 height 30
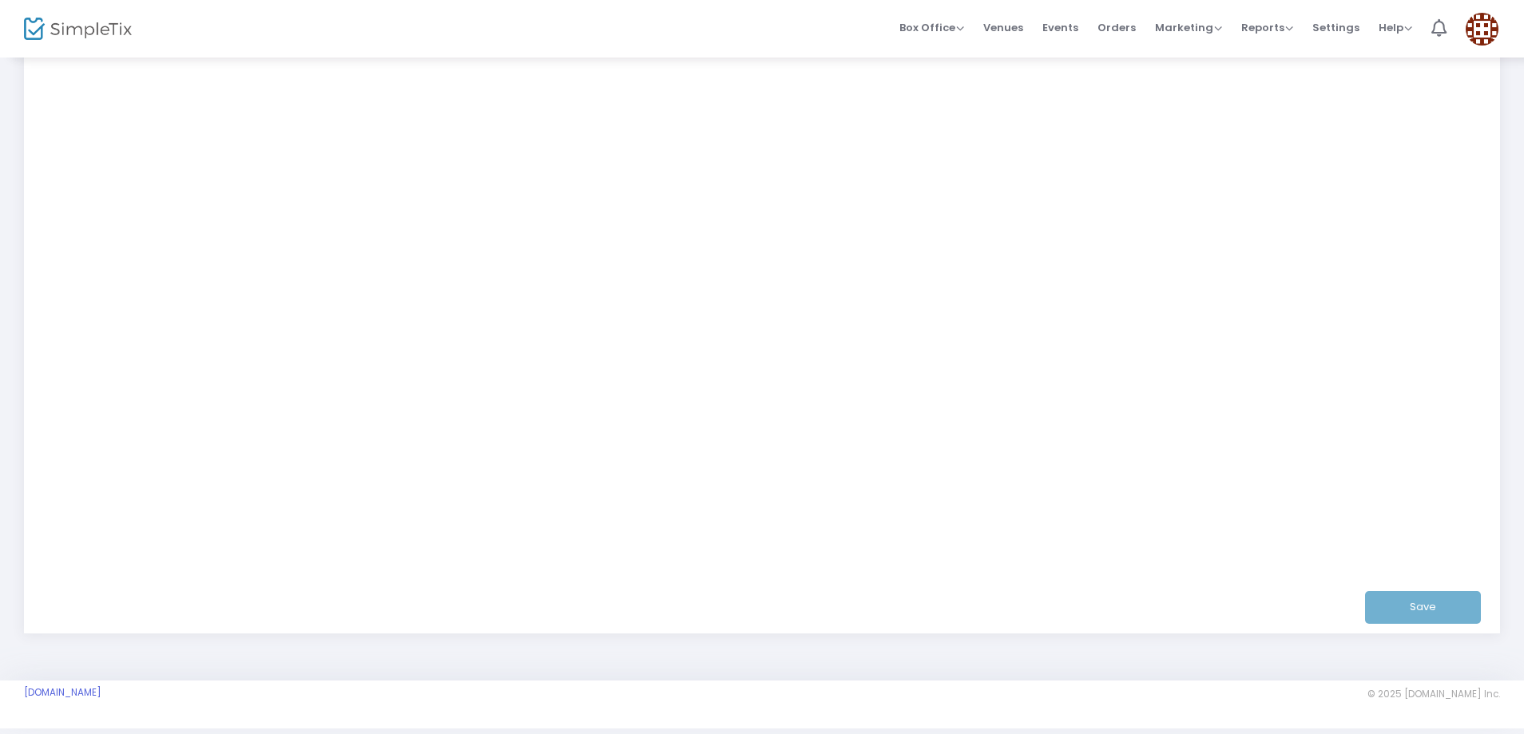
scroll to position [311, 0]
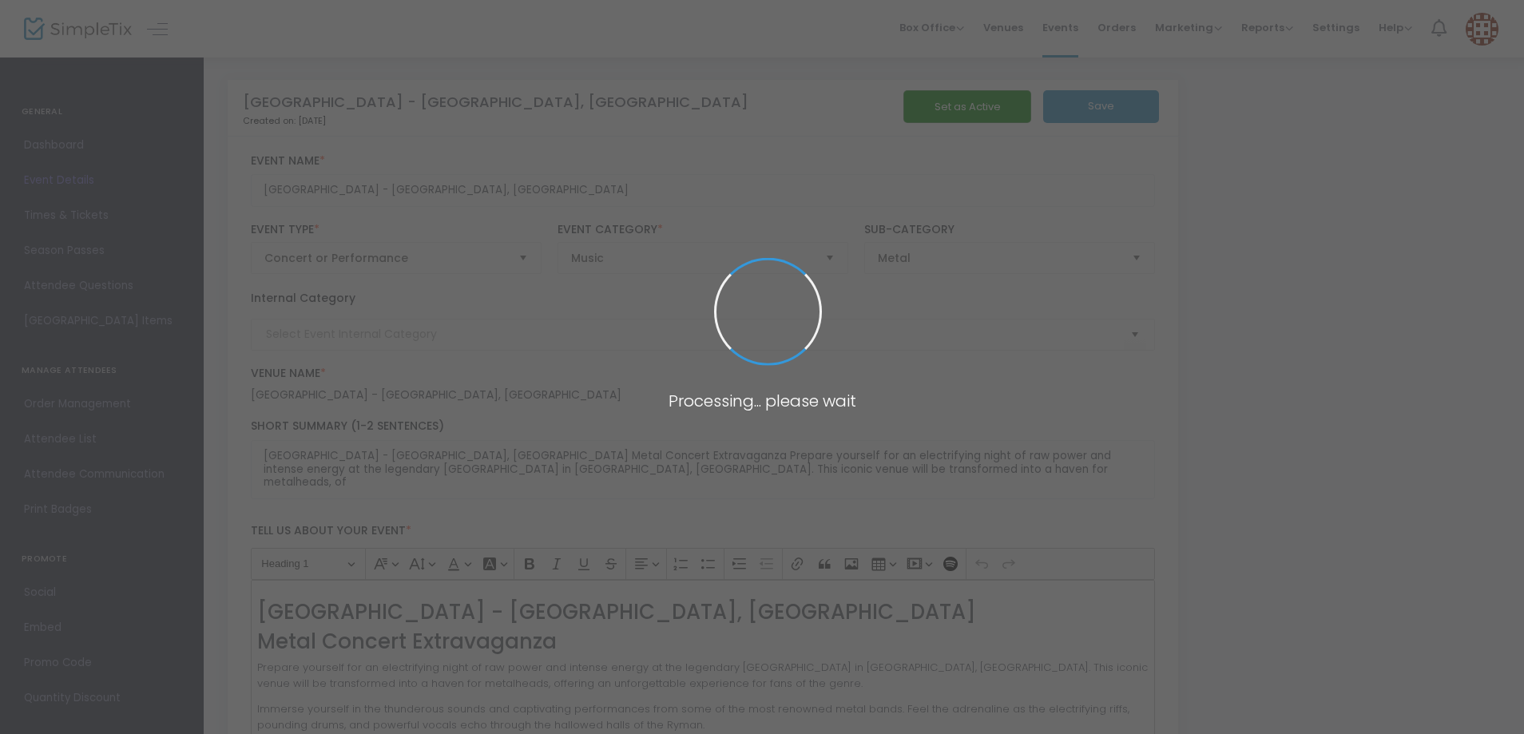
type input "Lil x_999"
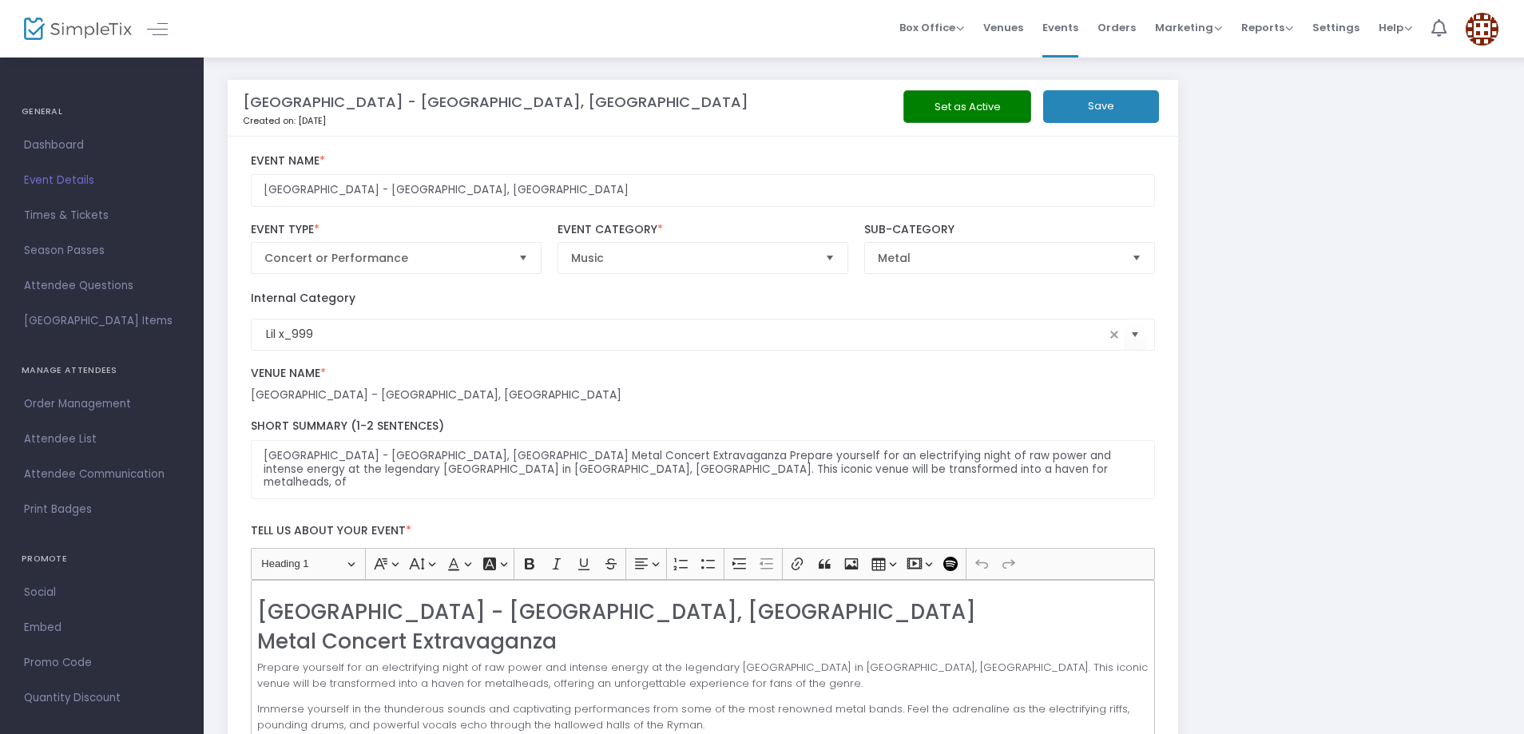
click at [944, 89] on div "Ryman Auditorium - Nashville, TN Created on: 8/17/2025 Set as Active Save" at bounding box center [703, 108] width 966 height 57
click at [971, 102] on button "Set as Active" at bounding box center [967, 106] width 128 height 33
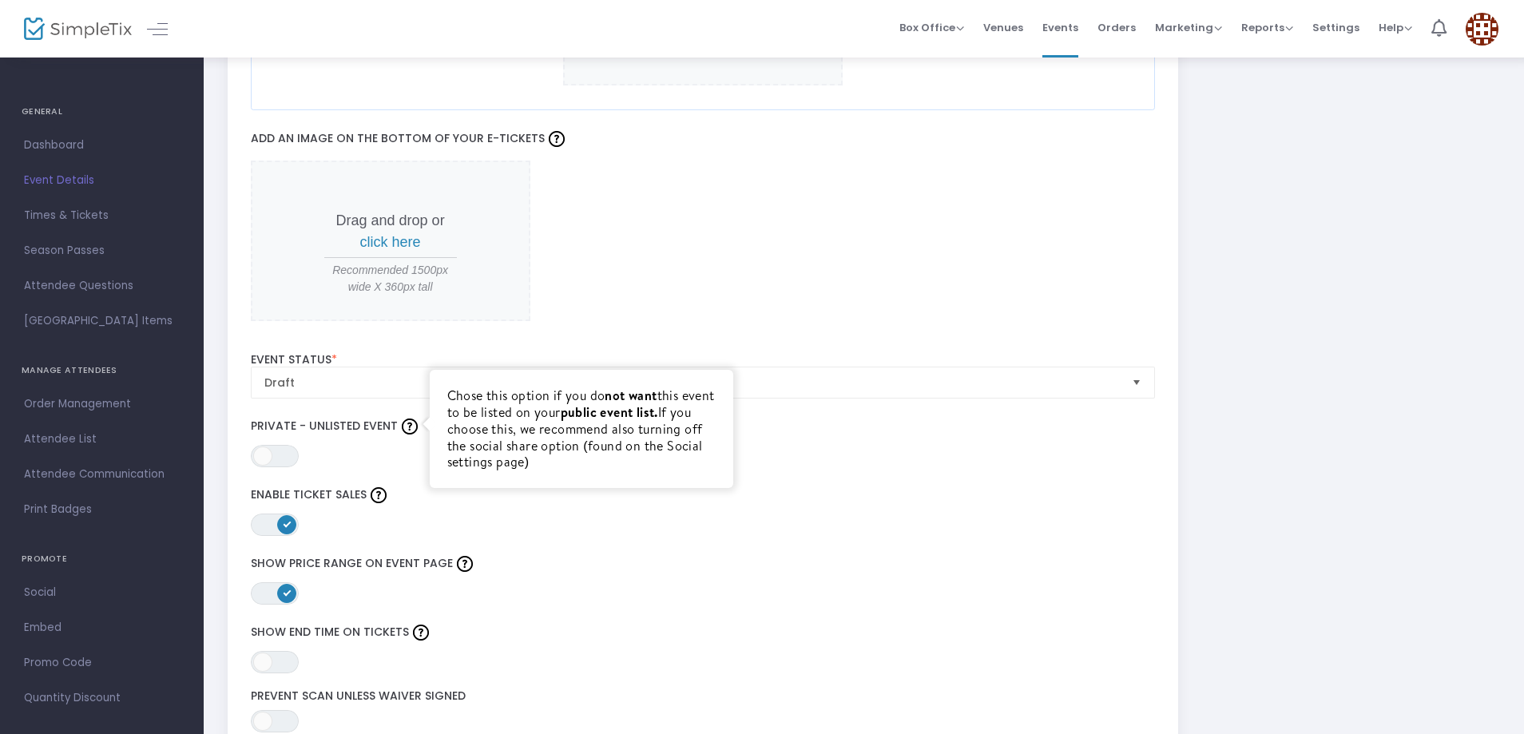
scroll to position [1597, 0]
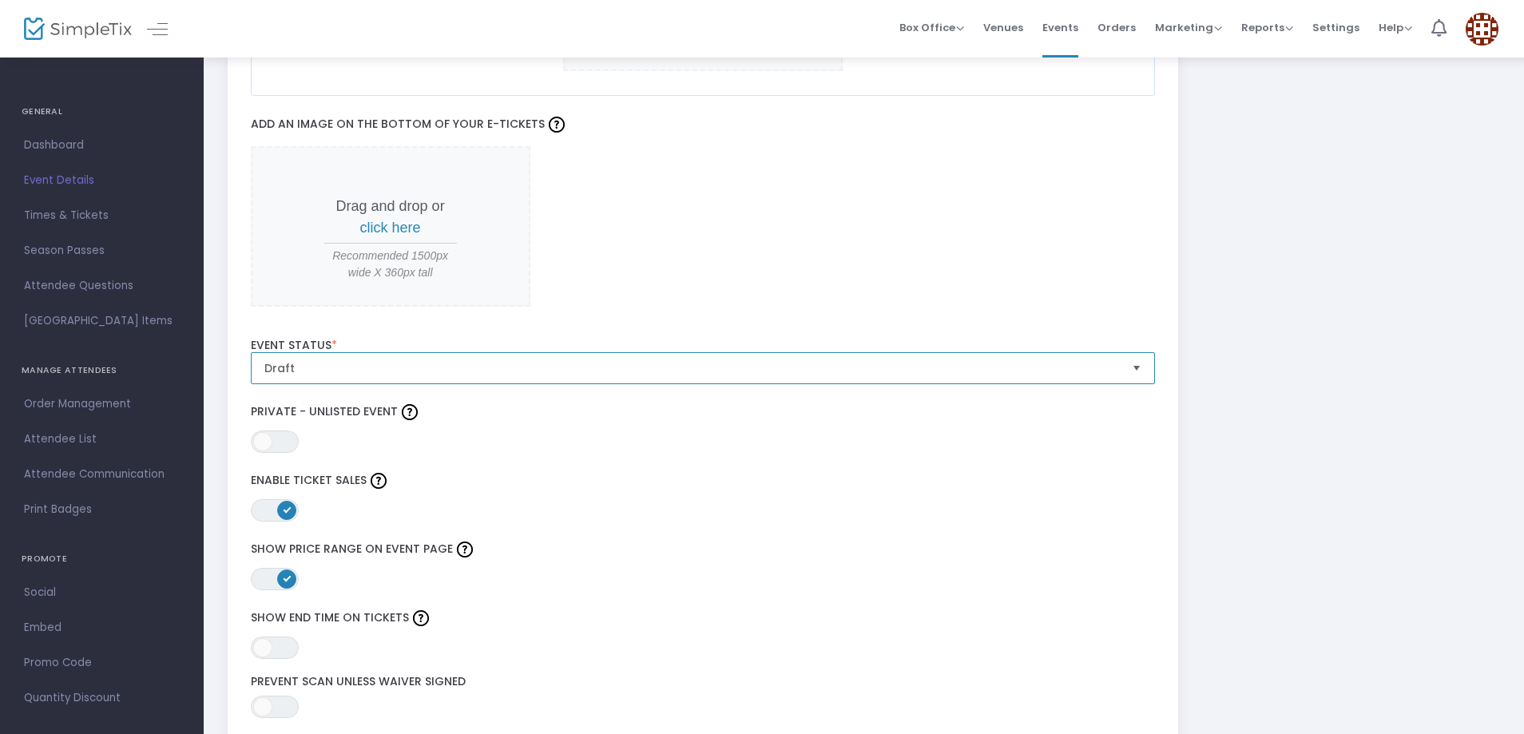
click at [383, 363] on span "Draft" at bounding box center [691, 368] width 855 height 16
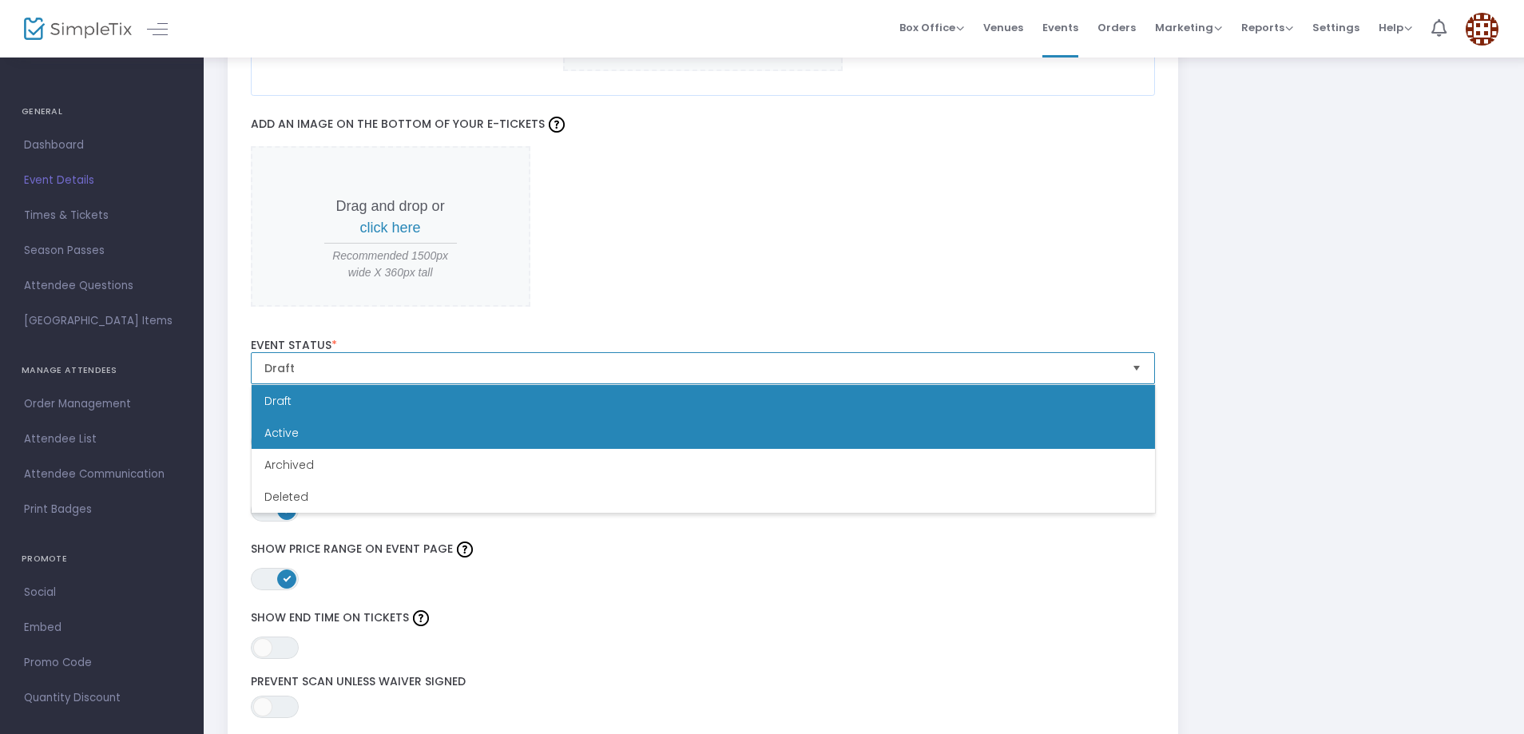
click at [345, 428] on li "Active" at bounding box center [703, 433] width 903 height 32
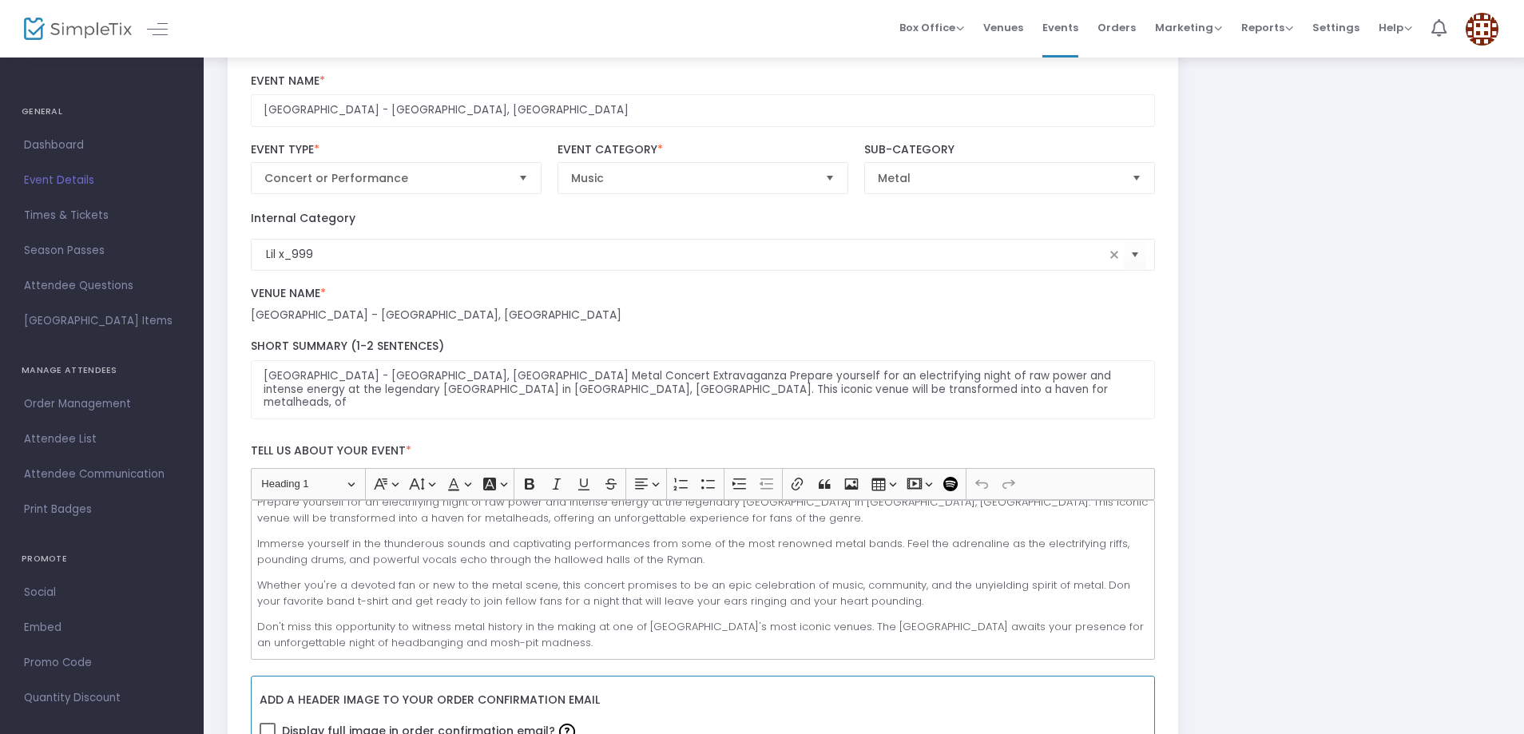
scroll to position [0, 0]
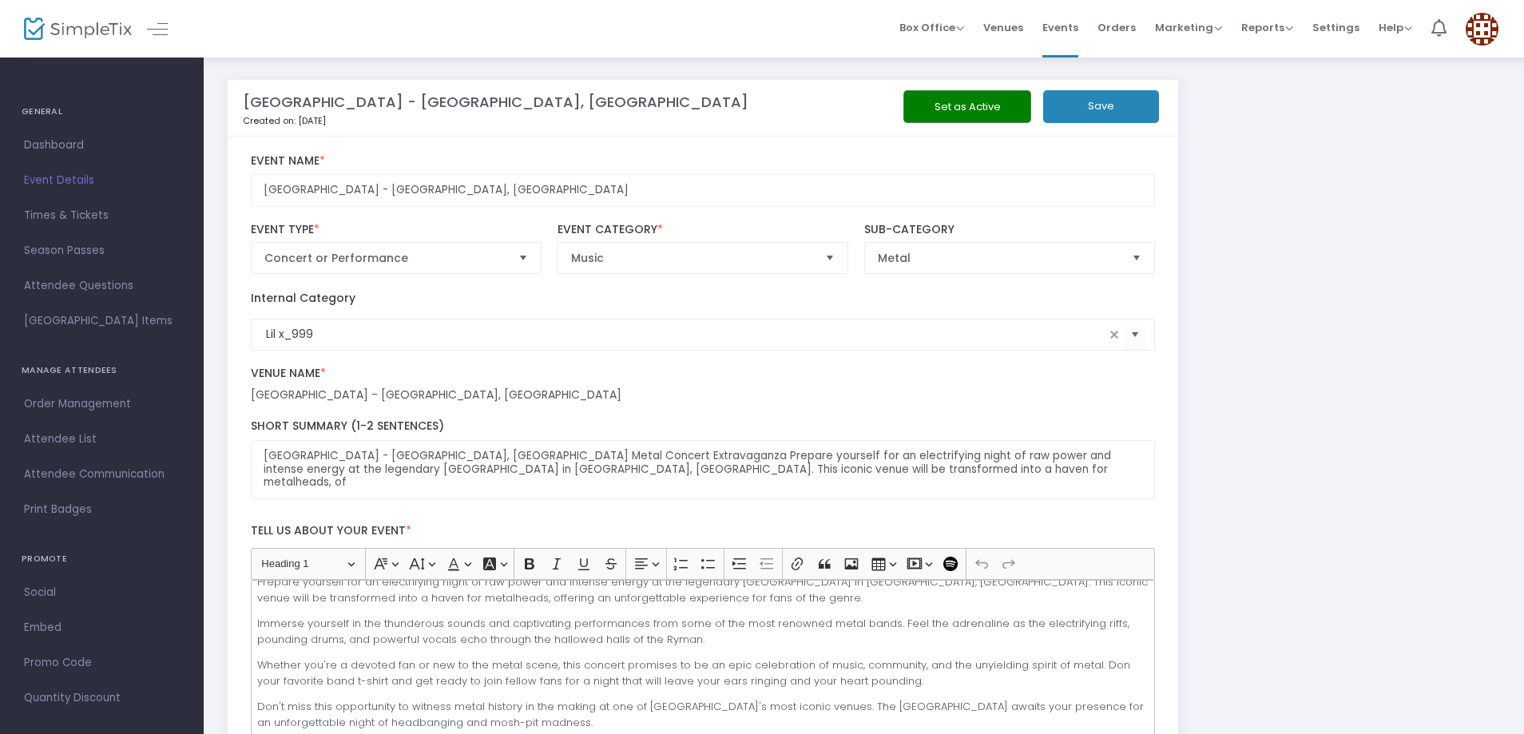
click at [997, 95] on button "Set as Active" at bounding box center [967, 106] width 128 height 33
click at [1112, 117] on button "Save" at bounding box center [1101, 106] width 116 height 33
click at [1007, 23] on span "Venues" at bounding box center [1003, 27] width 40 height 41
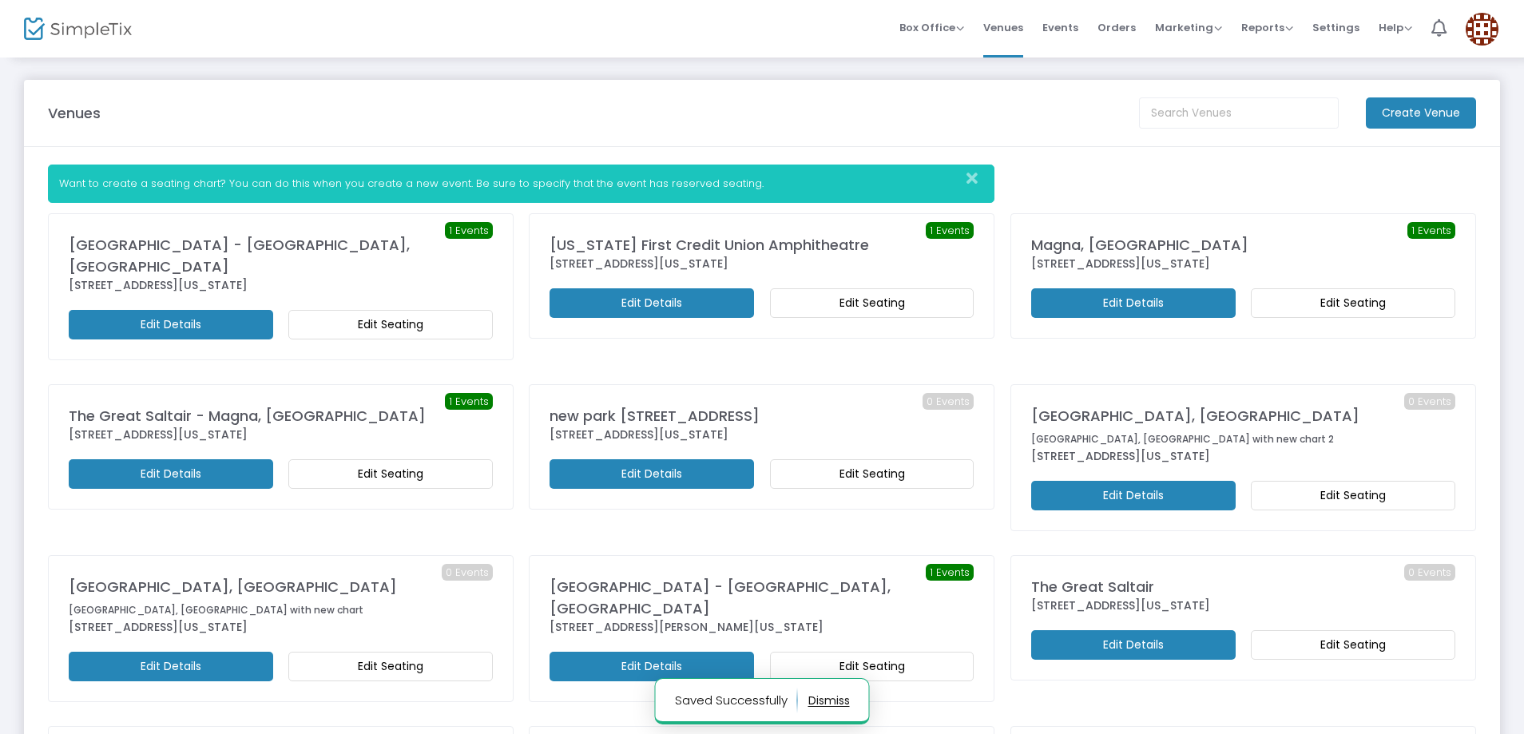
click at [212, 310] on m-button "Edit Details" at bounding box center [171, 325] width 204 height 30
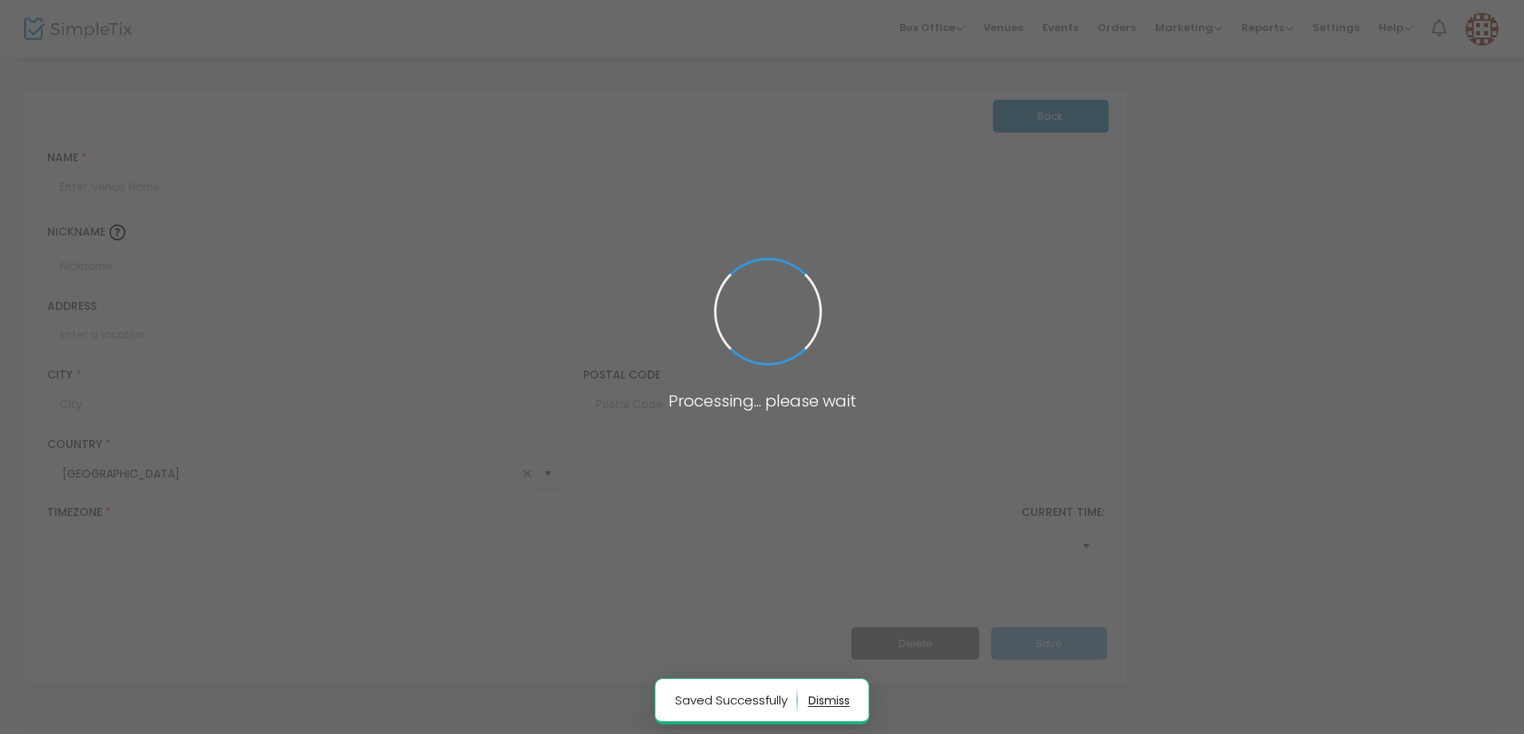
type input "[GEOGRAPHIC_DATA] - [GEOGRAPHIC_DATA], [GEOGRAPHIC_DATA]"
type input "116 5th Avenue North"
type input "Nashville"
type input "37219"
type input "United States"
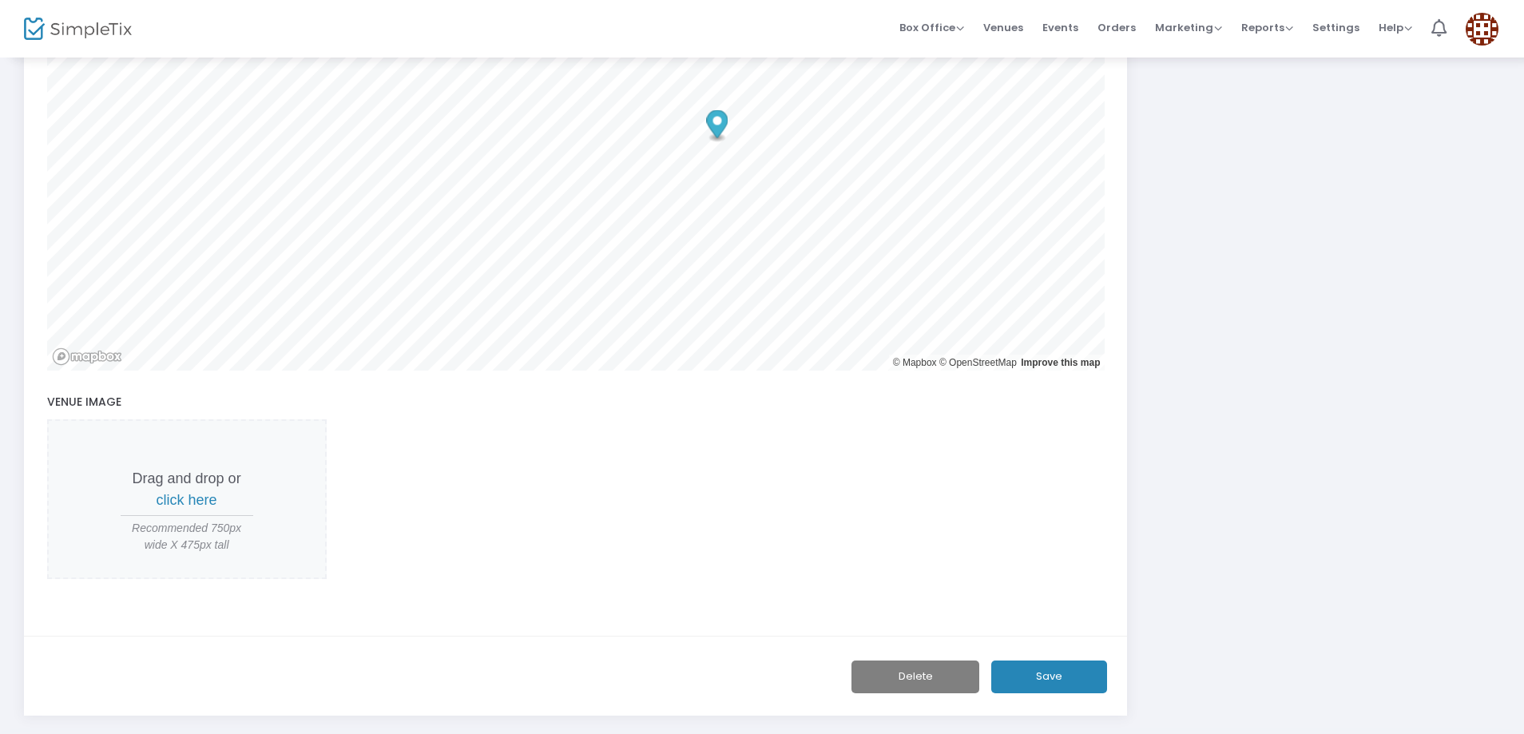
scroll to position [668, 0]
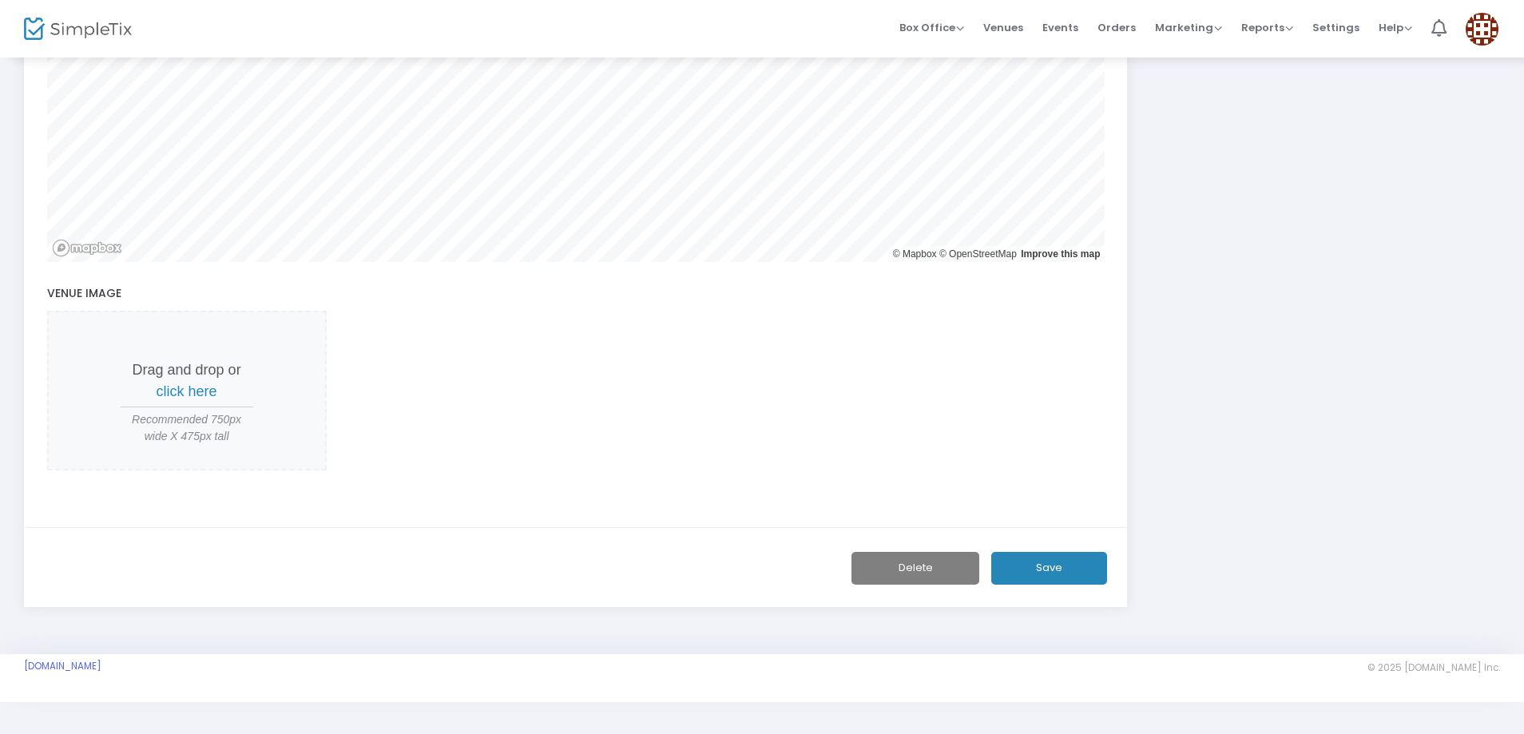
click at [79, 659] on m-footer "Lilx999.simpletix.com © 2025 SimpleTix.com Inc. About Privacy T&C Purchase" at bounding box center [762, 678] width 1524 height 48
click at [101, 664] on link "[DOMAIN_NAME]" at bounding box center [62, 666] width 77 height 13
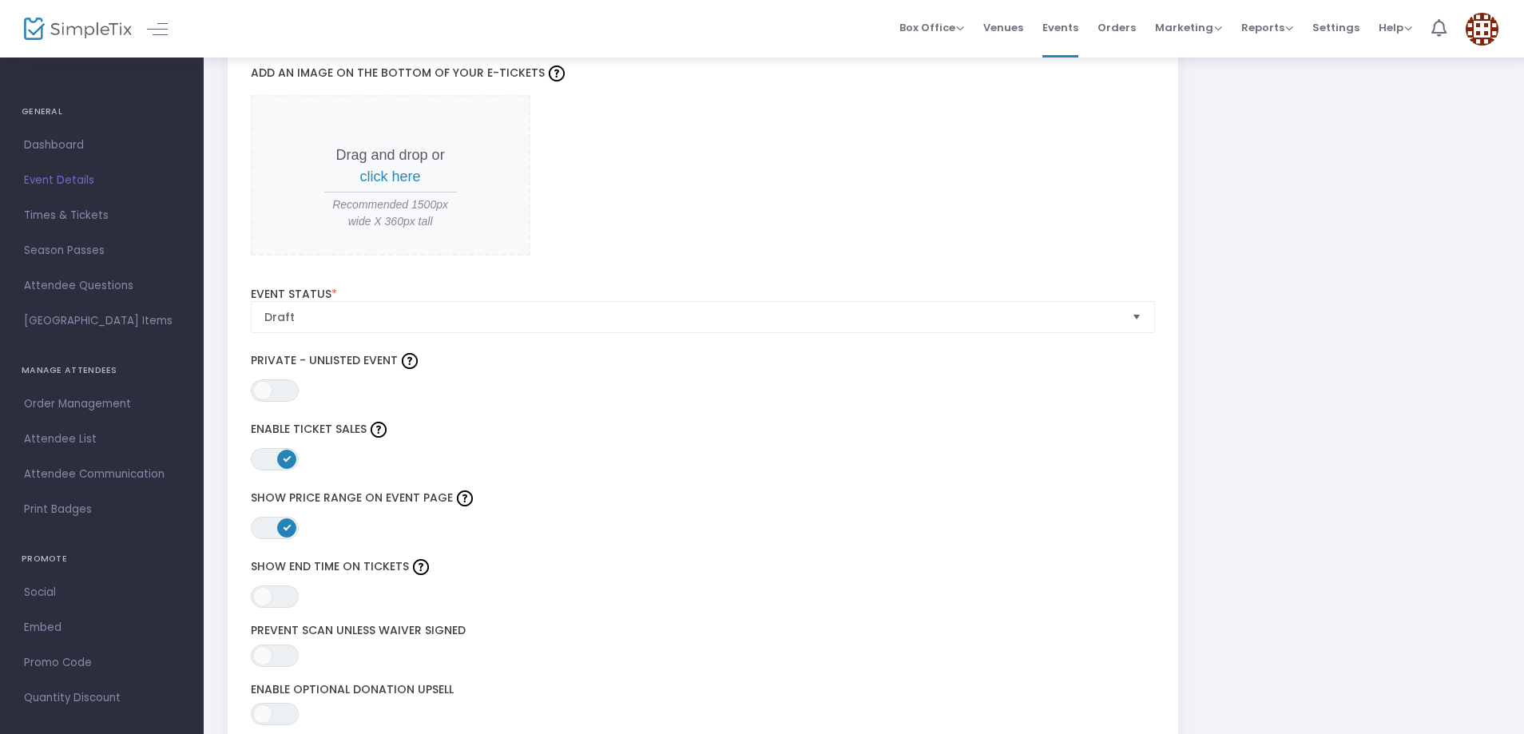
scroll to position [1677, 0]
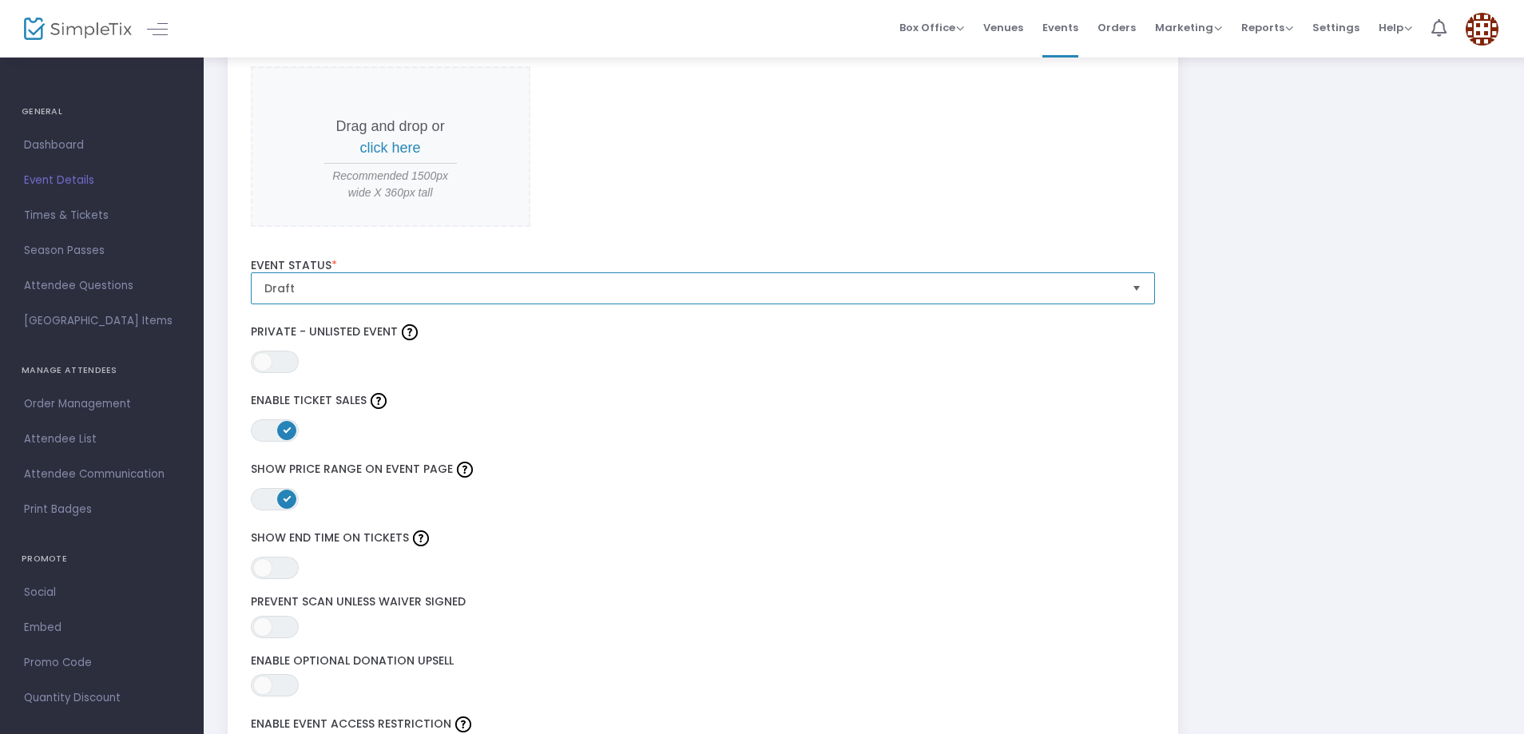
click at [510, 288] on span "Draft" at bounding box center [691, 288] width 855 height 16
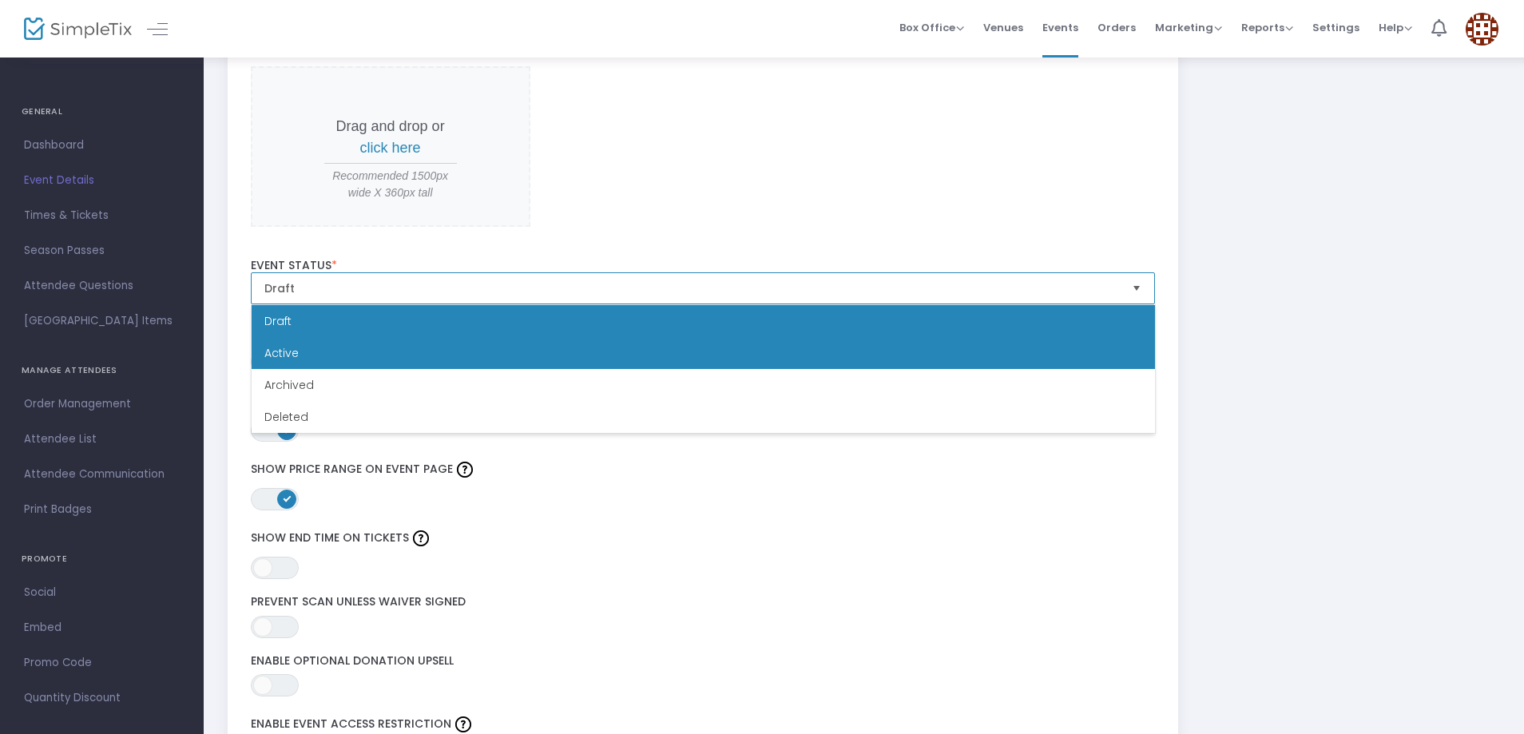
click at [422, 355] on li "Active" at bounding box center [703, 353] width 903 height 32
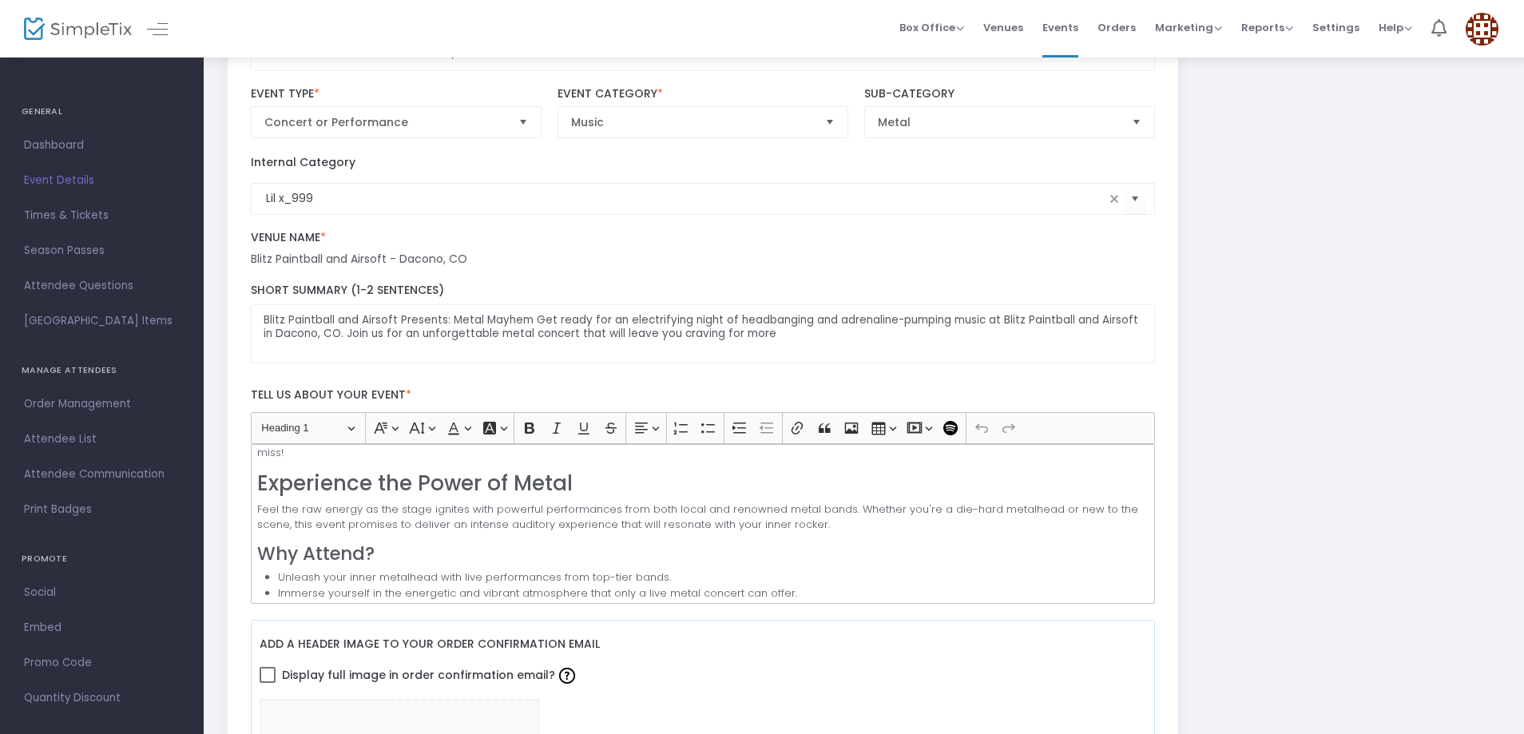
scroll to position [0, 0]
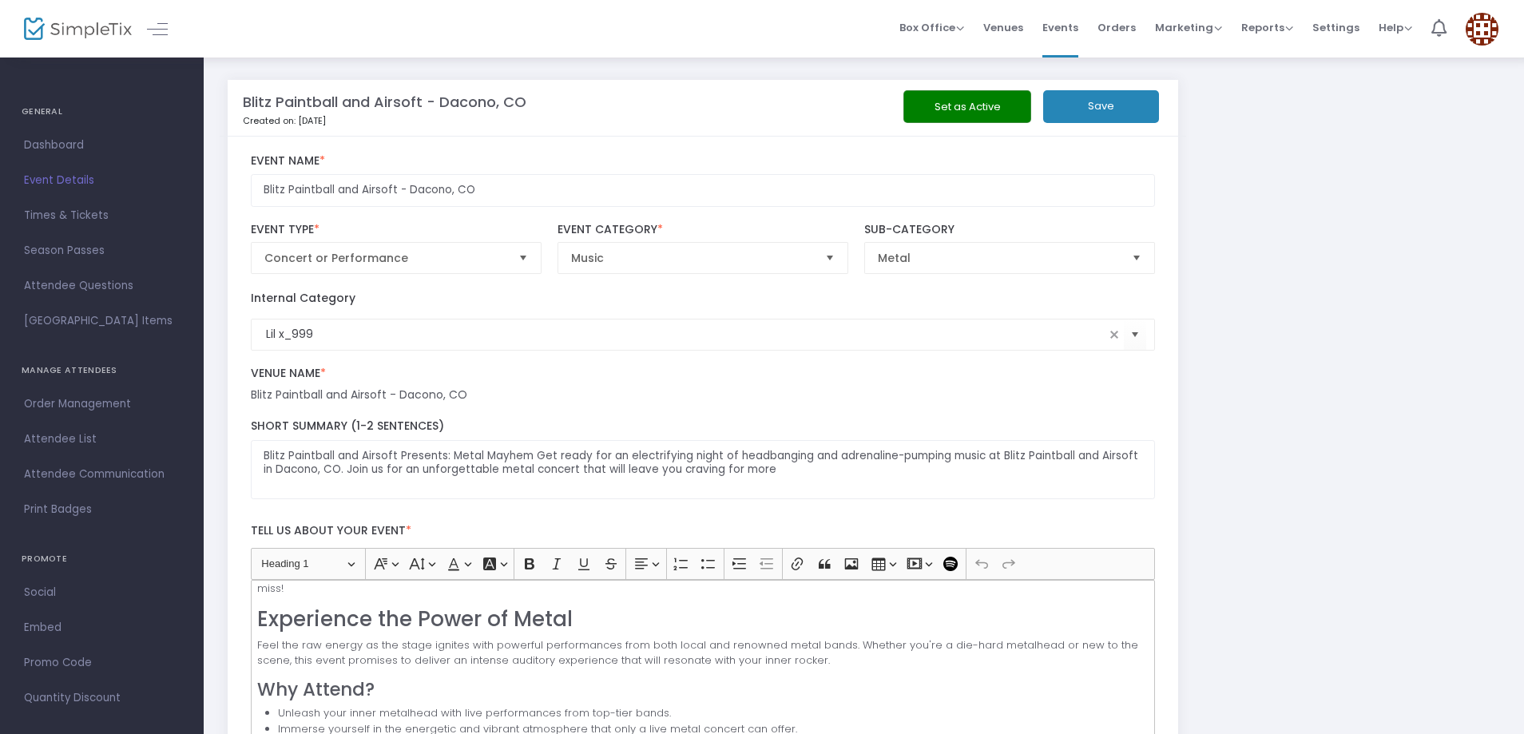
click at [1002, 125] on div "Set as Active Save" at bounding box center [1009, 108] width 307 height 36
click at [1017, 93] on button "Set as Active" at bounding box center [967, 106] width 128 height 33
click at [1119, 110] on button "Save" at bounding box center [1101, 106] width 116 height 33
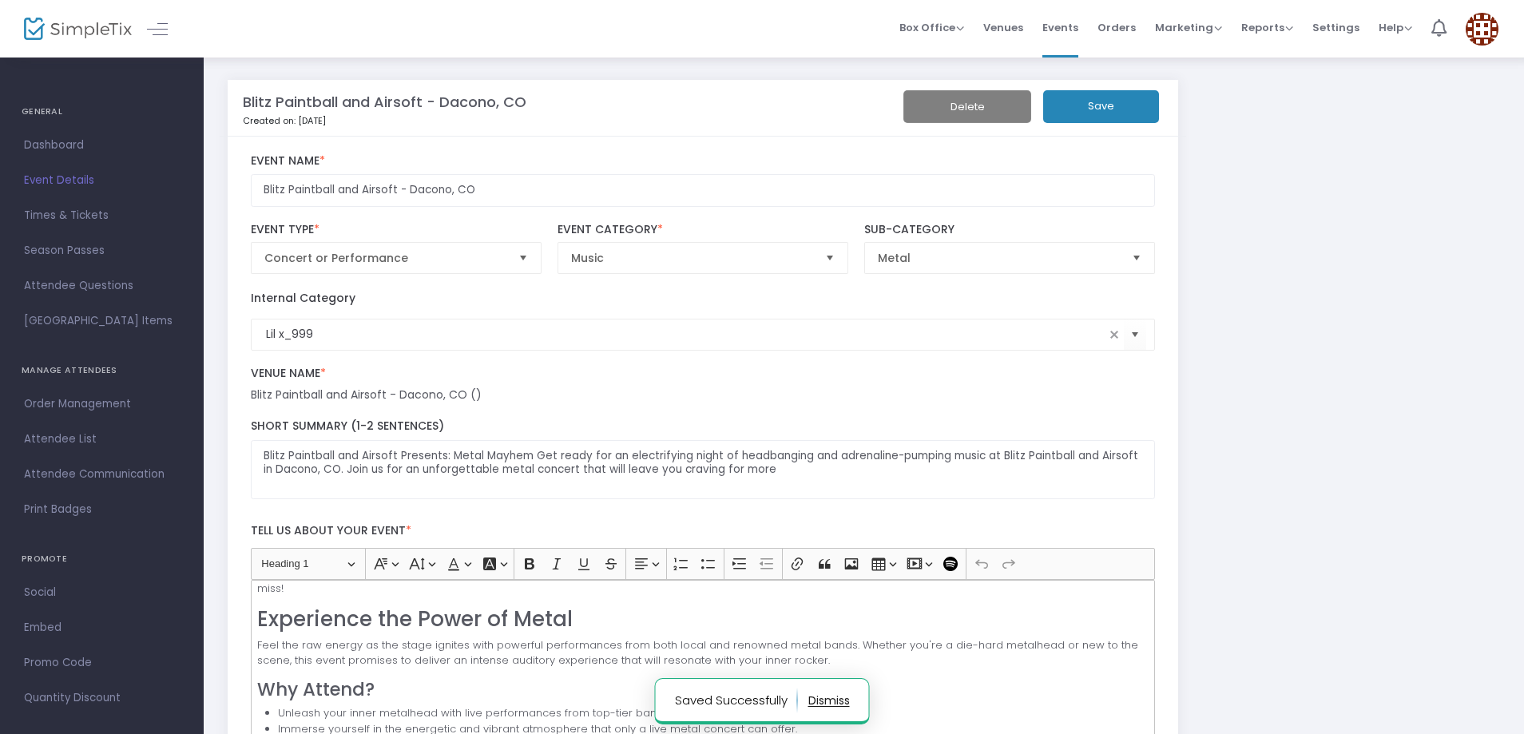
click at [1118, 108] on button "Save" at bounding box center [1101, 106] width 116 height 33
click at [1010, 30] on span "Venues" at bounding box center [1003, 27] width 40 height 41
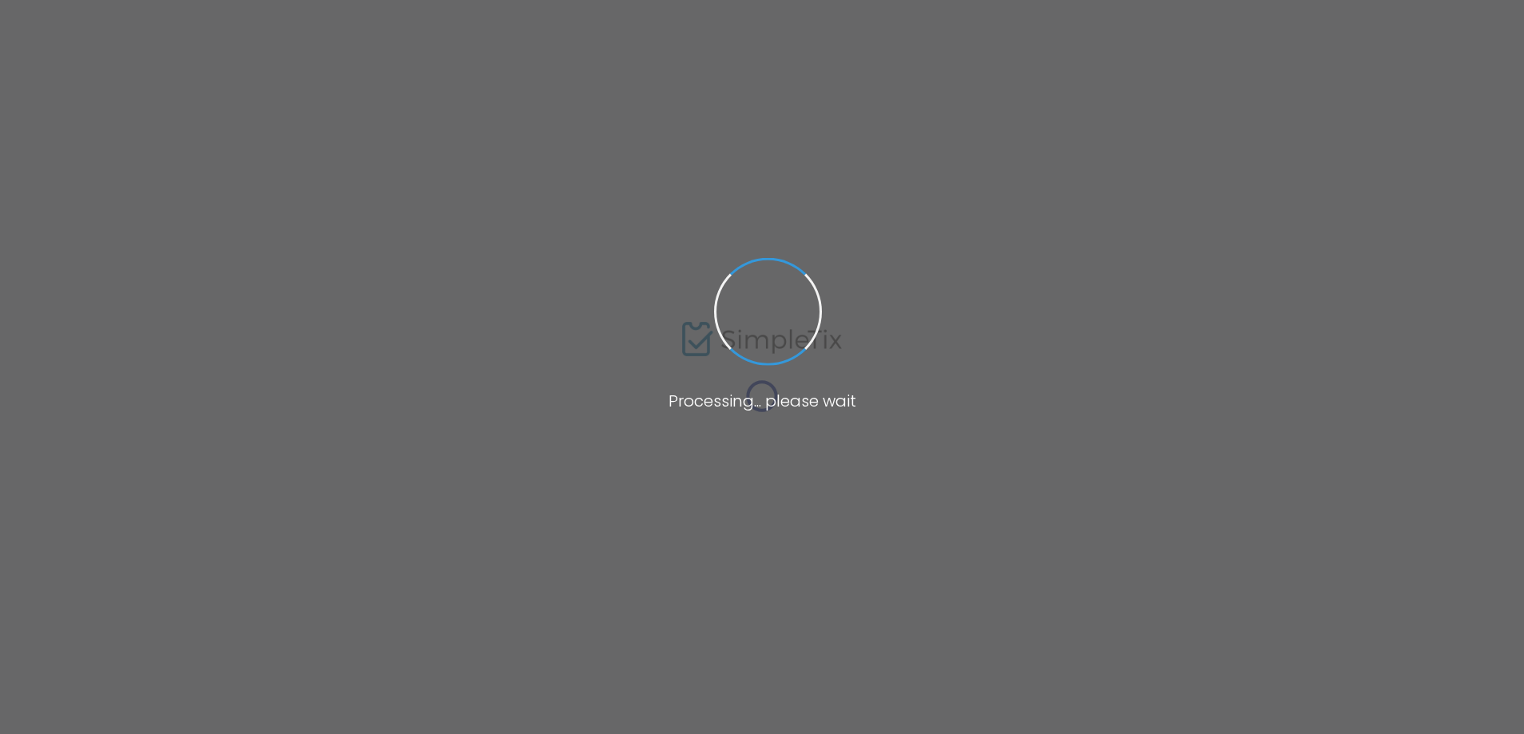
type input "Lil x_999"
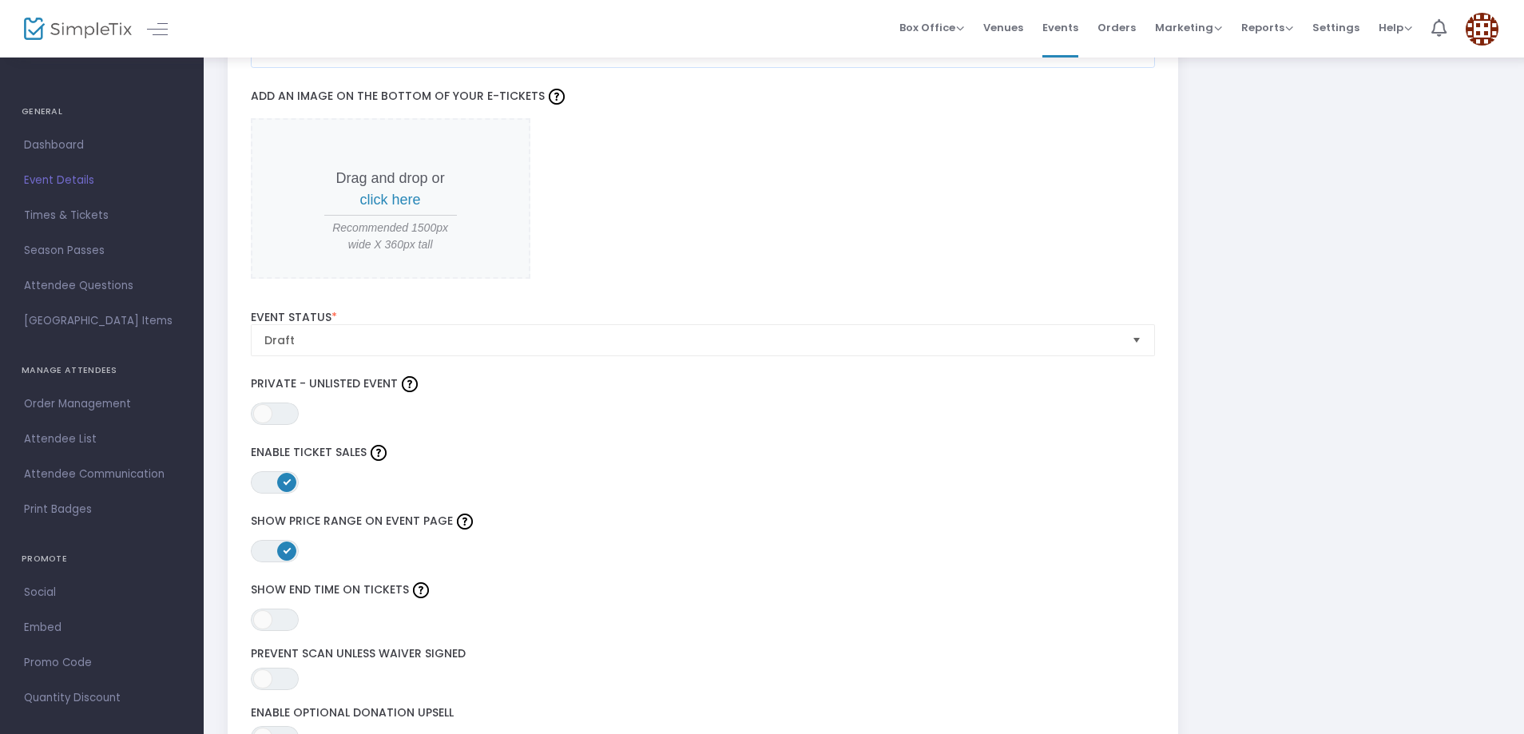
scroll to position [1597, 0]
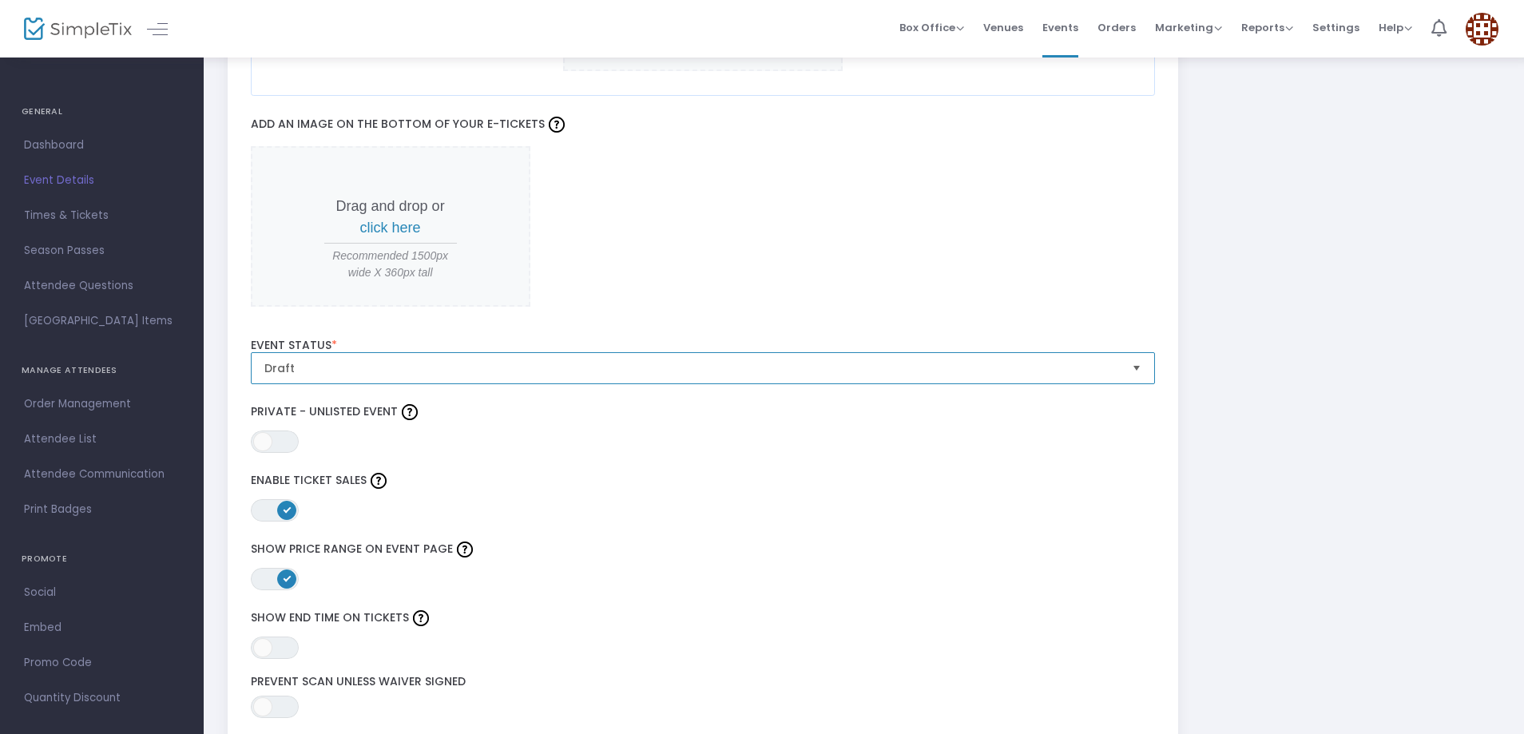
click at [310, 358] on span "Draft" at bounding box center [692, 368] width 868 height 30
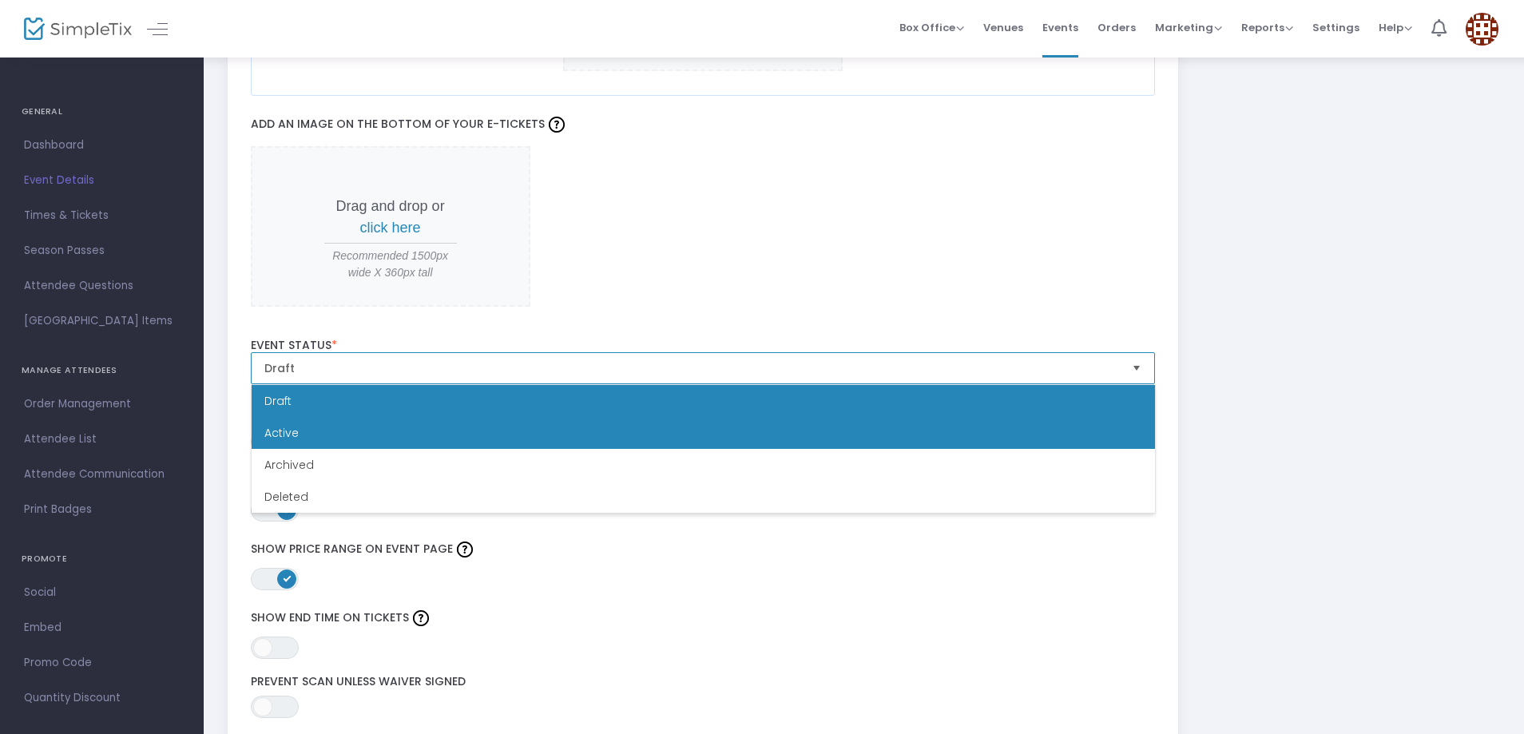
click at [298, 438] on li "Active" at bounding box center [703, 433] width 903 height 32
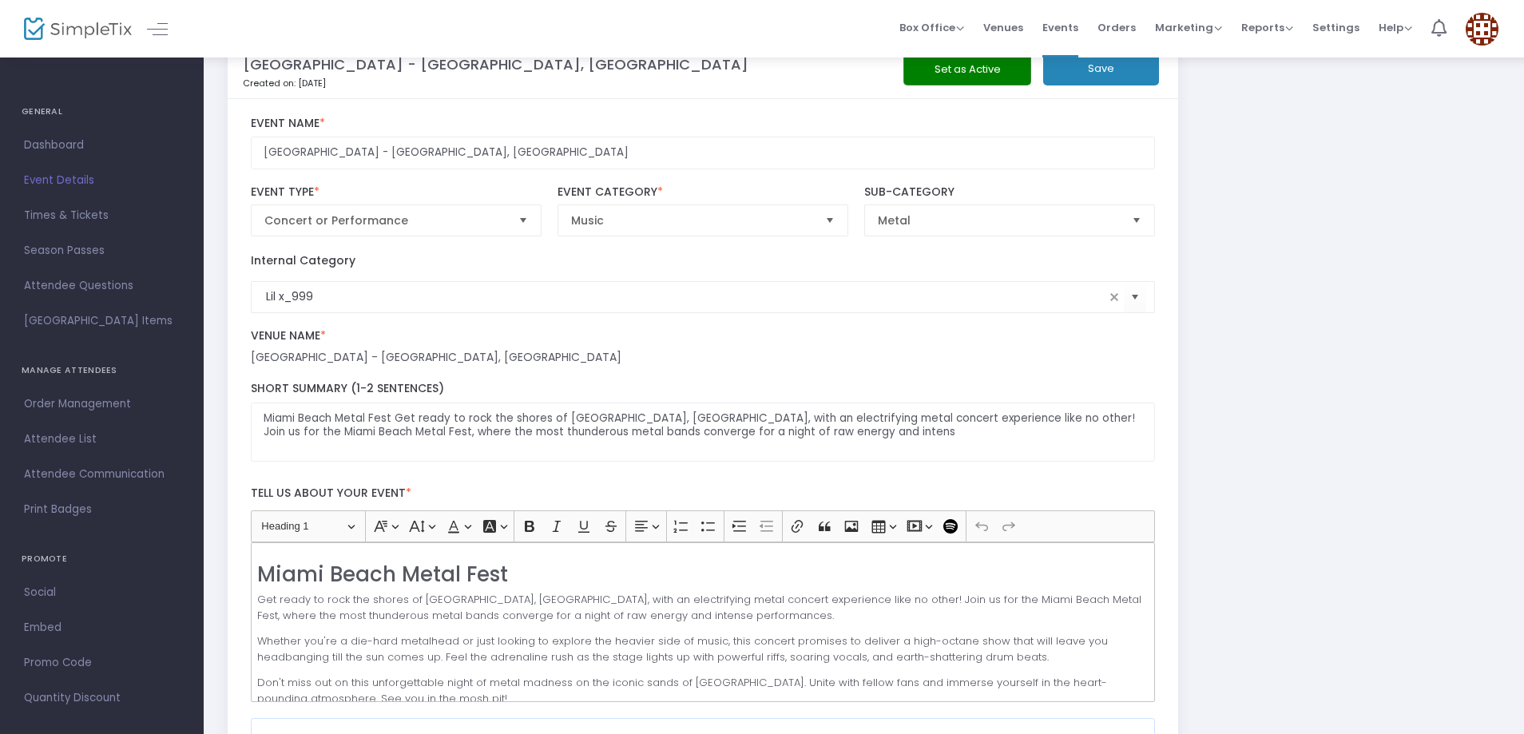
scroll to position [0, 0]
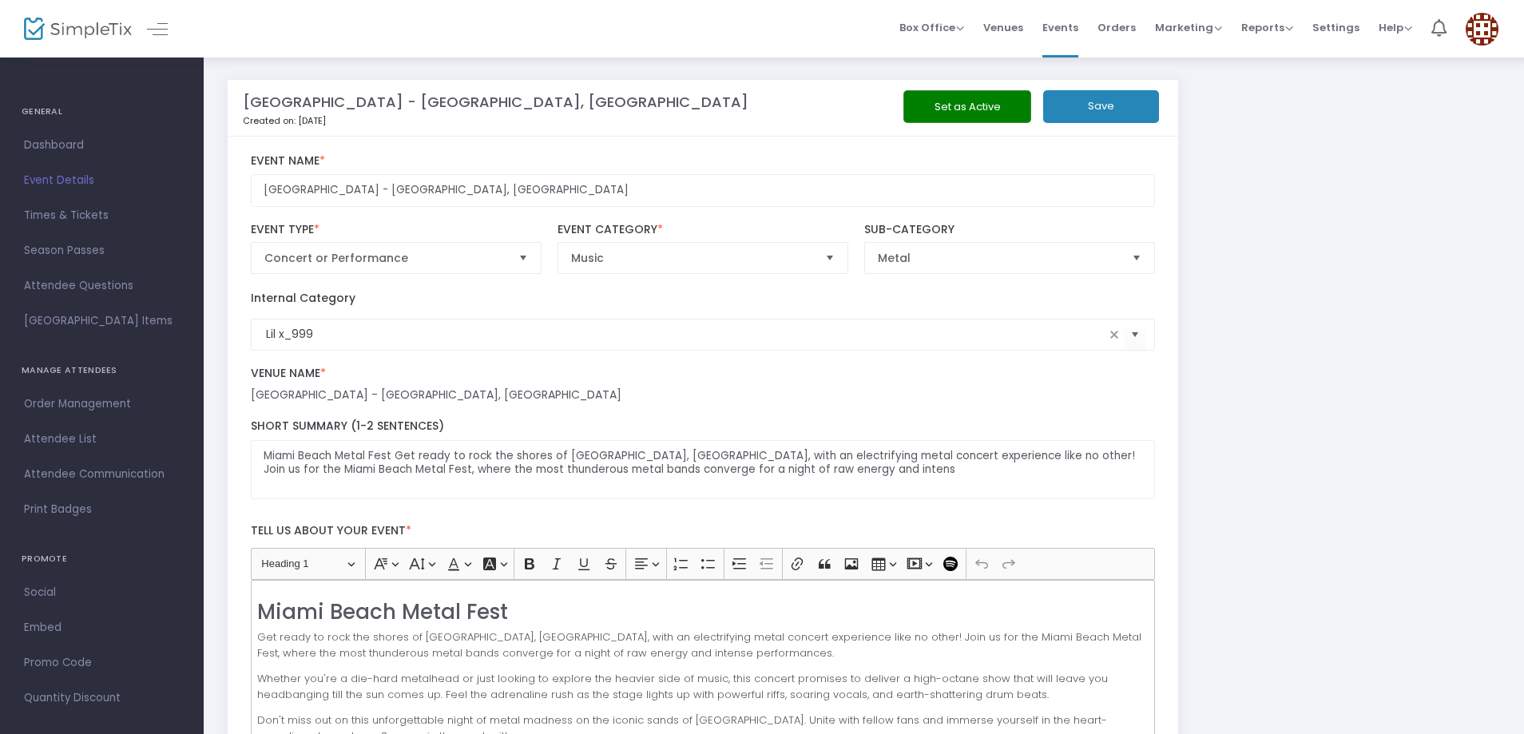
click at [1101, 121] on button "Save" at bounding box center [1101, 106] width 116 height 33
click at [1087, 100] on button "Save" at bounding box center [1101, 106] width 116 height 33
click at [1022, 32] on span "Venues" at bounding box center [1003, 27] width 40 height 41
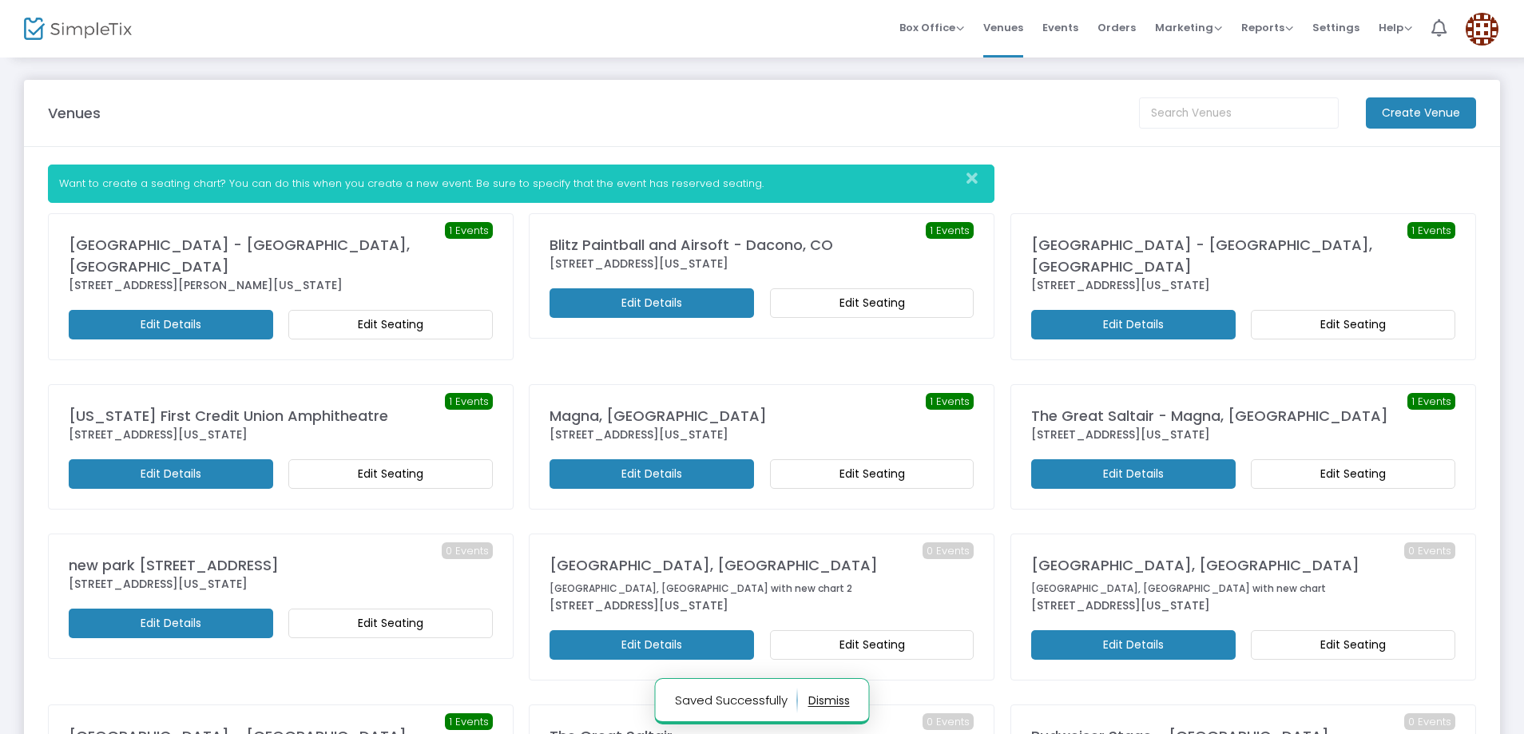
click at [1069, 31] on span "Events" at bounding box center [1060, 27] width 36 height 41
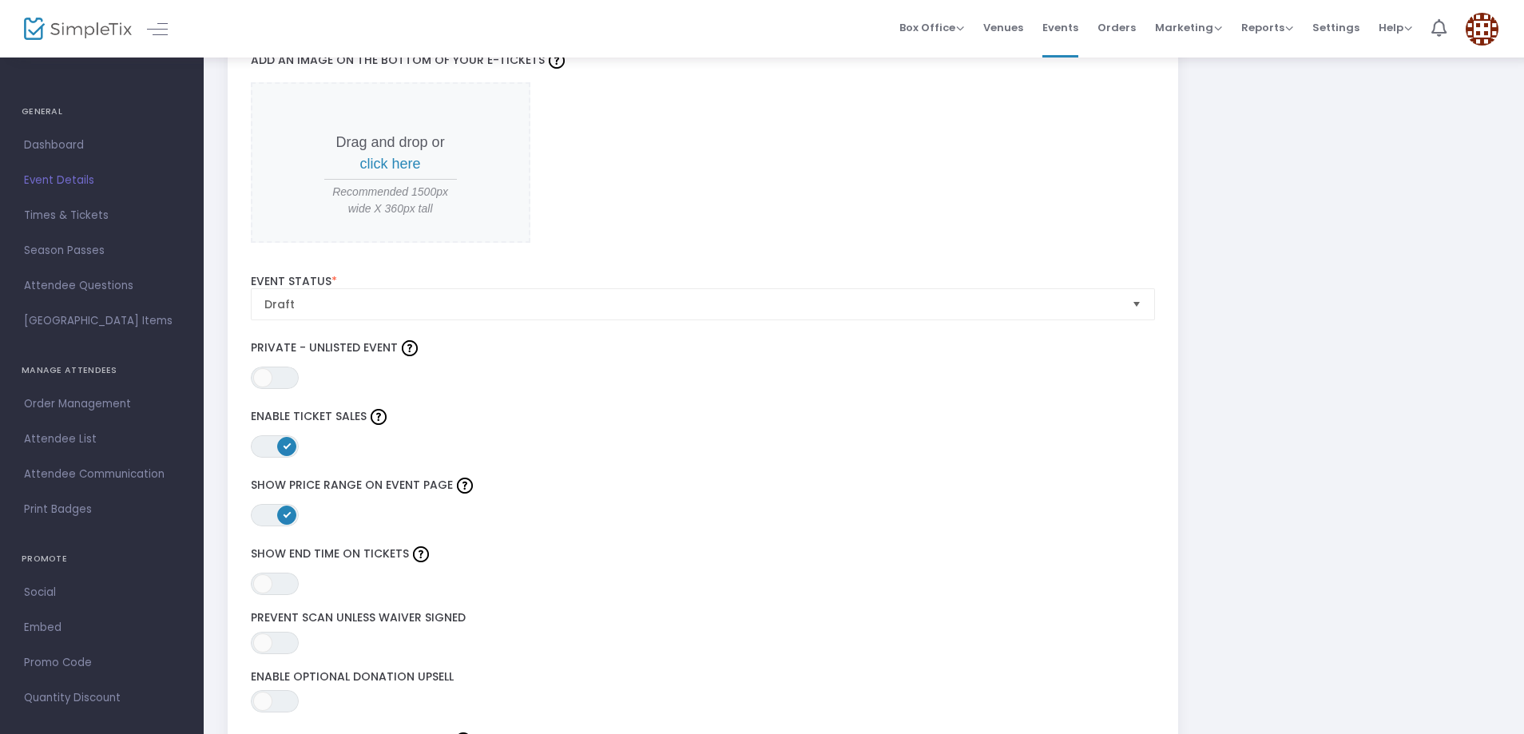
scroll to position [1677, 0]
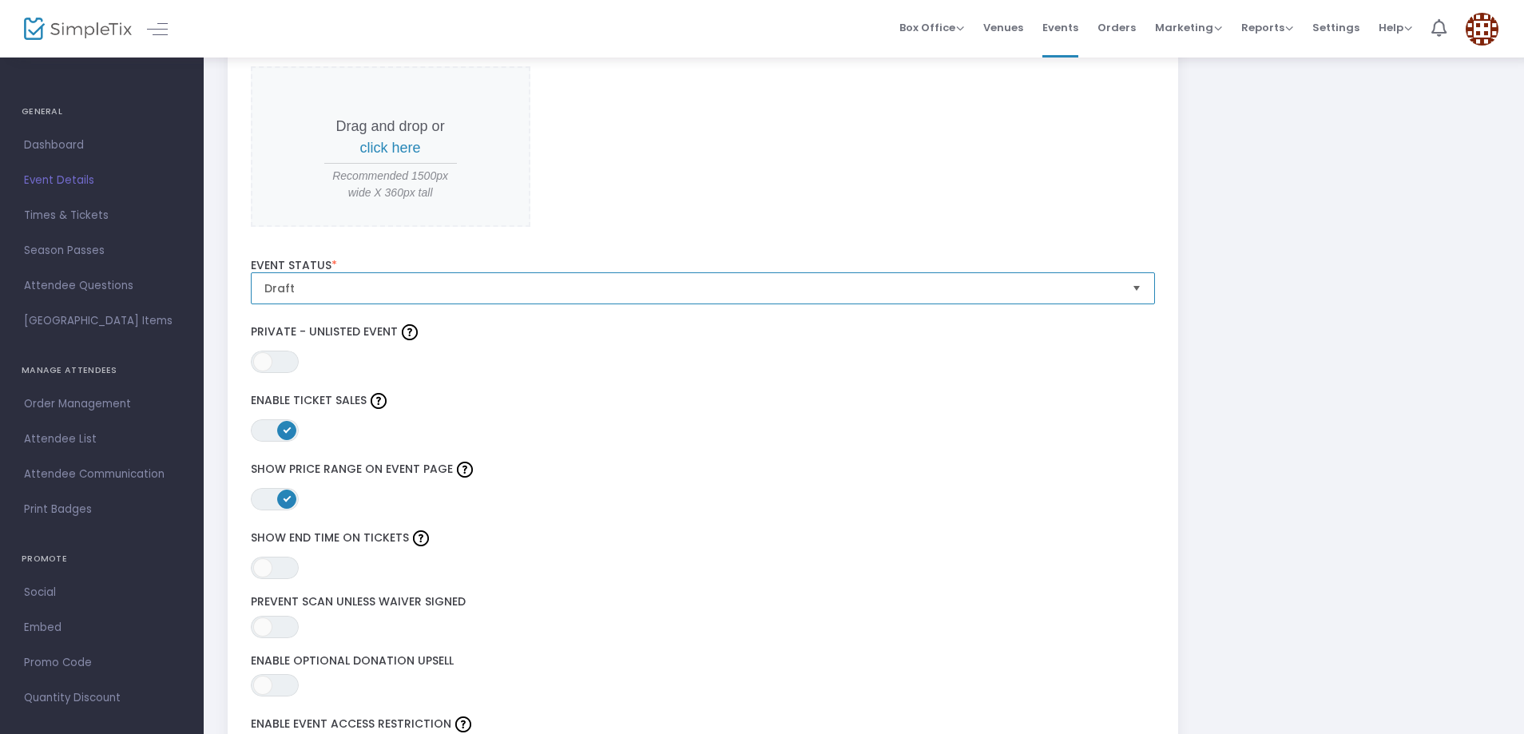
click at [601, 280] on span "Draft" at bounding box center [691, 288] width 855 height 16
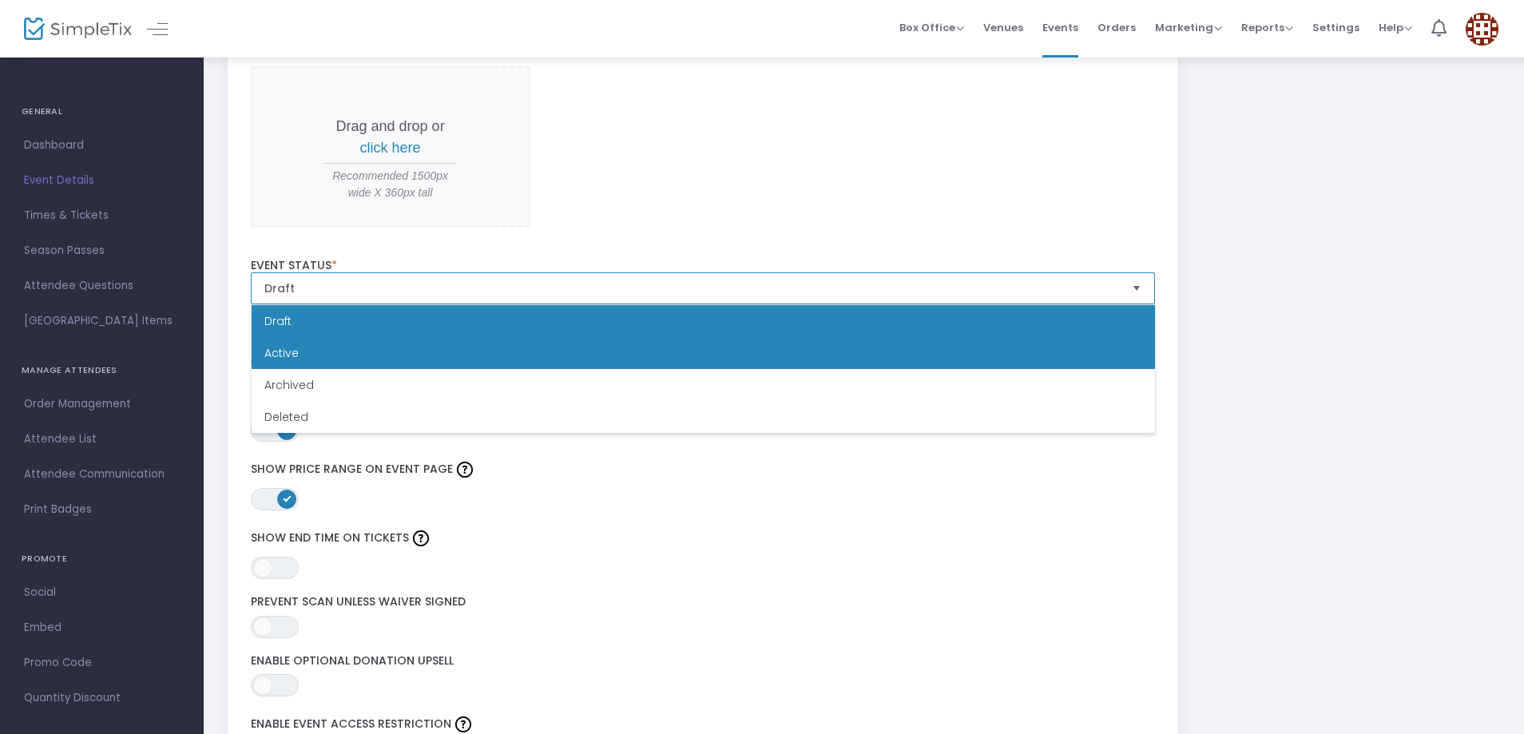
click at [470, 345] on li "Active" at bounding box center [703, 353] width 903 height 32
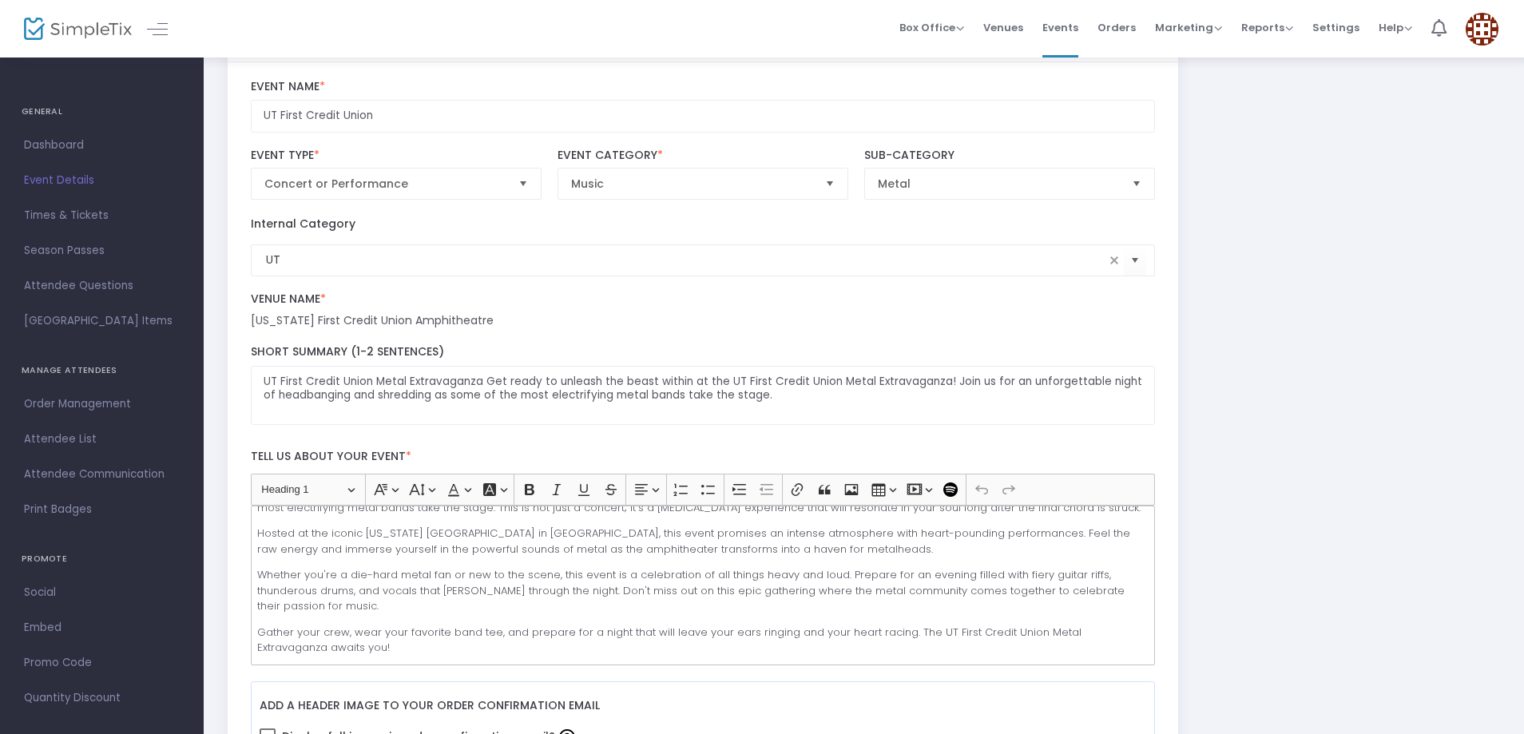
scroll to position [0, 0]
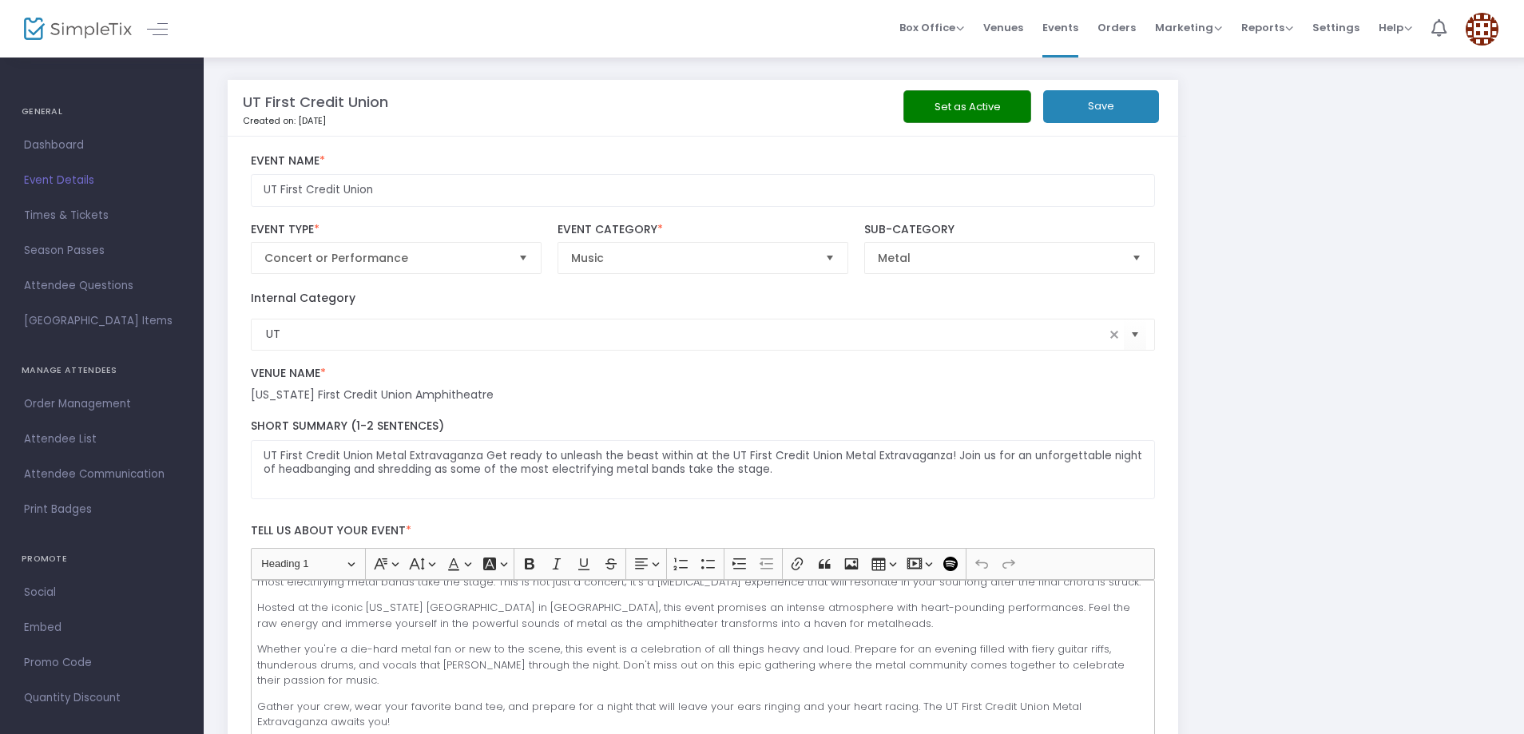
click at [931, 110] on button "Set as Active" at bounding box center [967, 106] width 128 height 33
click at [1116, 116] on button "Save" at bounding box center [1101, 106] width 116 height 33
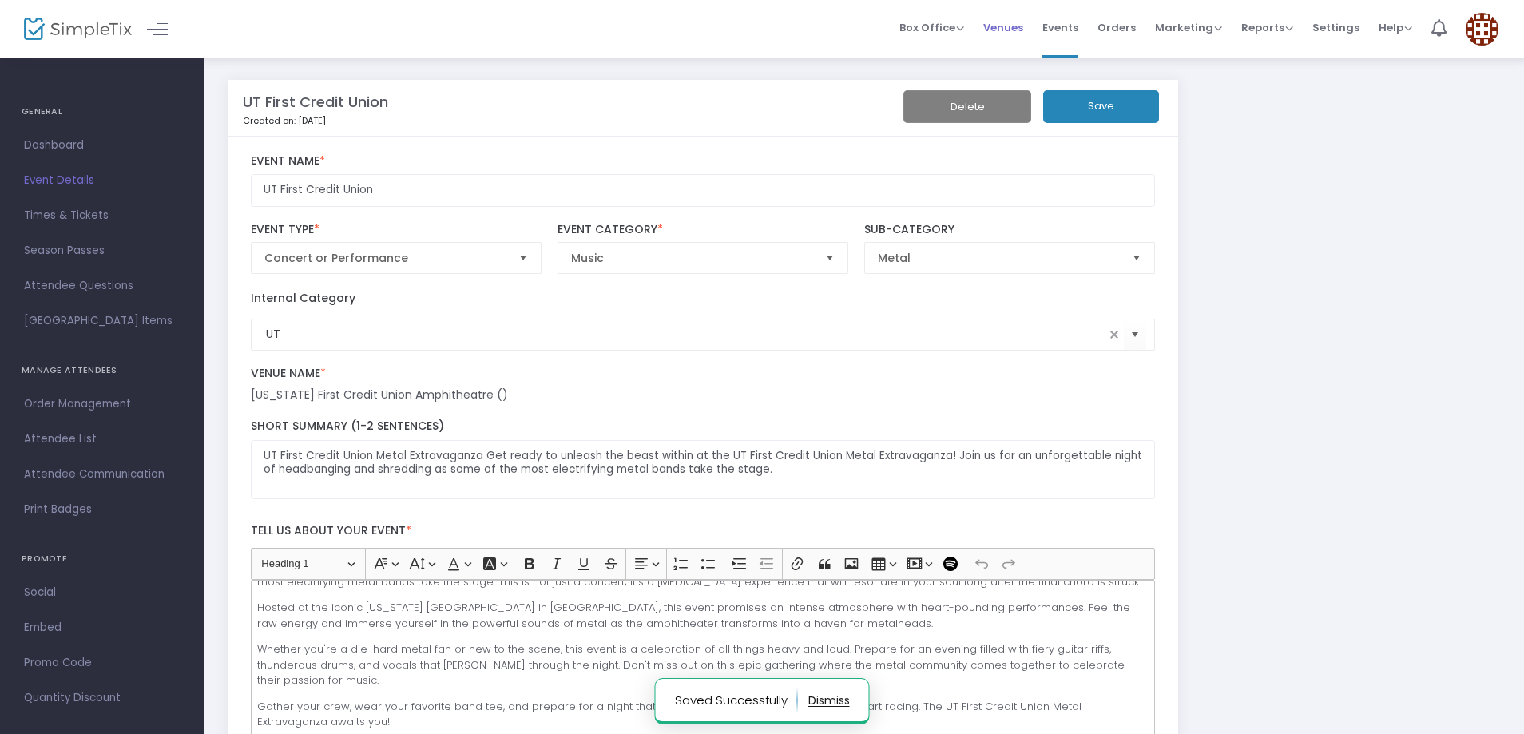
click at [997, 28] on span "Venues" at bounding box center [1003, 27] width 40 height 41
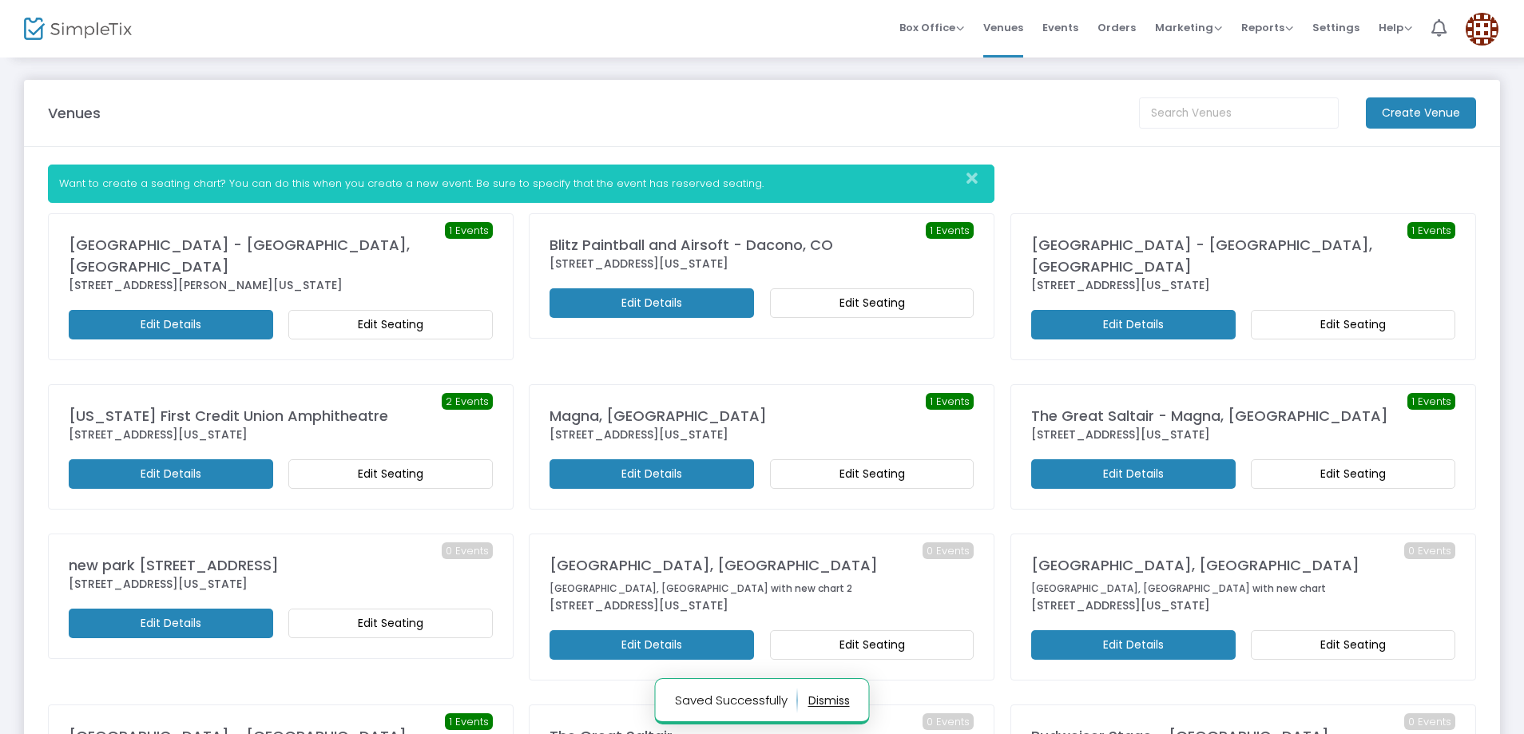
click at [262, 405] on div "[US_STATE] First Credit Union Amphitheatre" at bounding box center [281, 416] width 424 height 22
